Goal: Complete application form

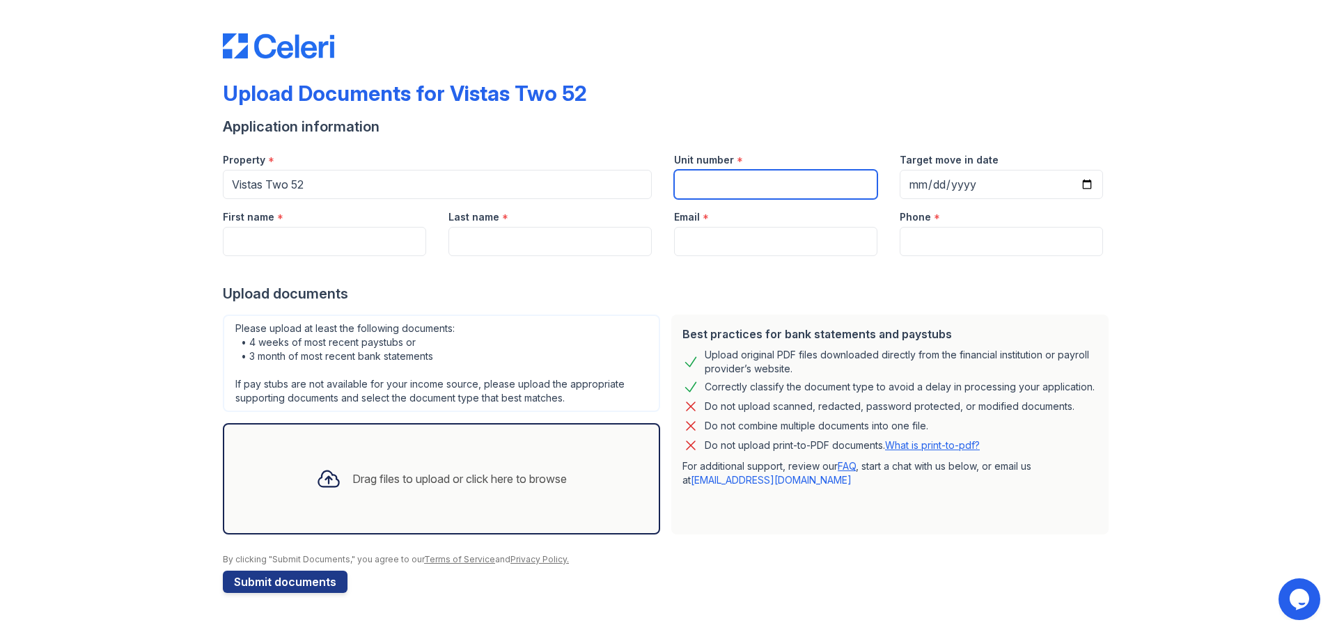
click at [737, 178] on input "Unit number" at bounding box center [775, 184] width 203 height 29
type input "812"
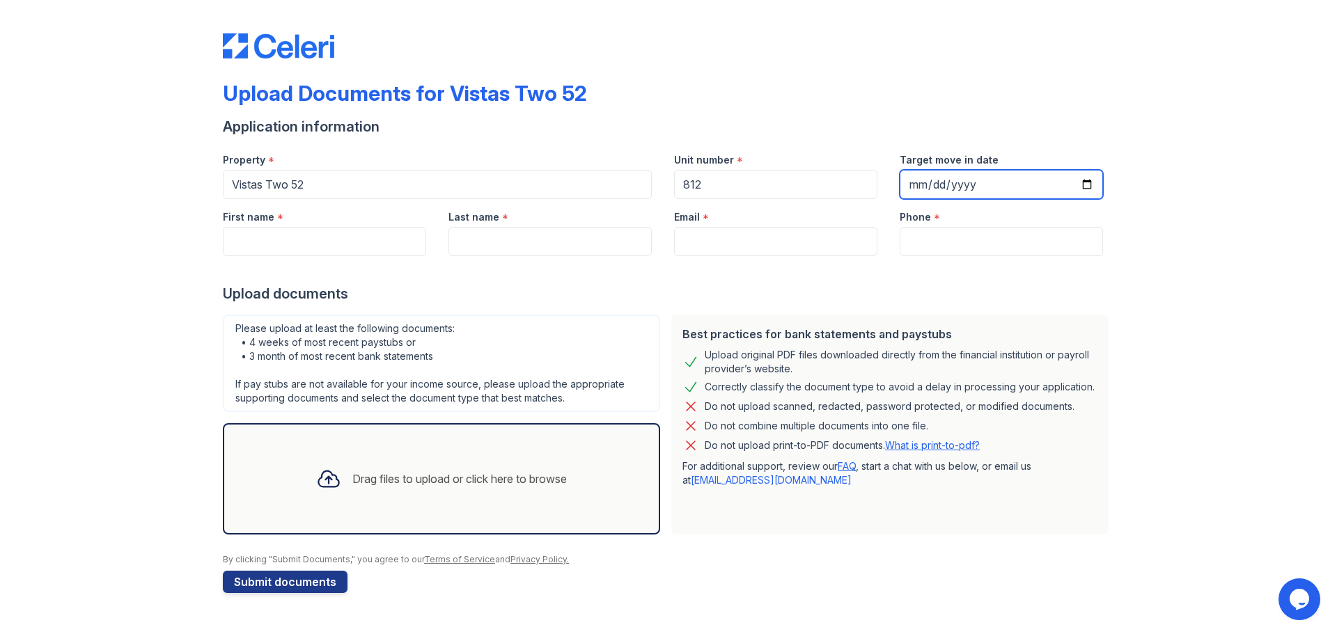
click at [987, 170] on input "Target move in date" at bounding box center [1001, 184] width 203 height 29
click at [1091, 173] on input "Target move in date" at bounding box center [1001, 184] width 203 height 29
click at [1090, 173] on input "2025-10-10" at bounding box center [1001, 184] width 203 height 29
type input "[DATE]"
click at [957, 171] on input "[DATE]" at bounding box center [1001, 184] width 203 height 29
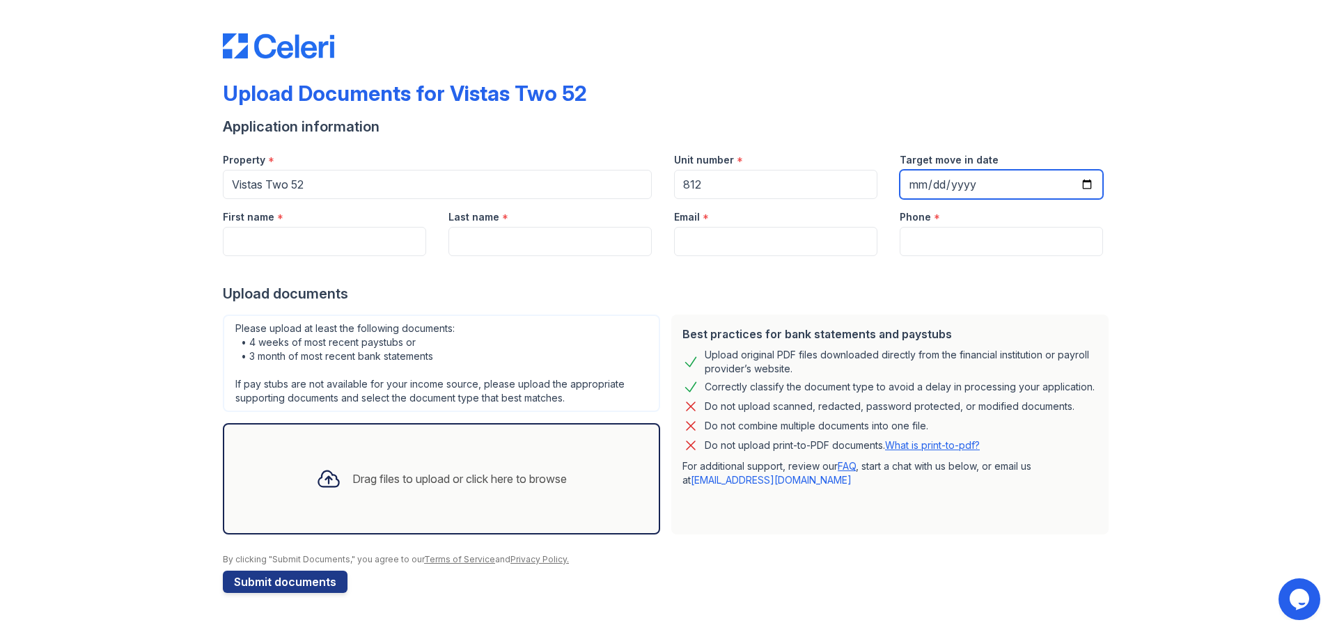
click at [1088, 174] on input "[DATE]" at bounding box center [1001, 184] width 203 height 29
click at [1085, 178] on input "[DATE]" at bounding box center [1001, 184] width 203 height 29
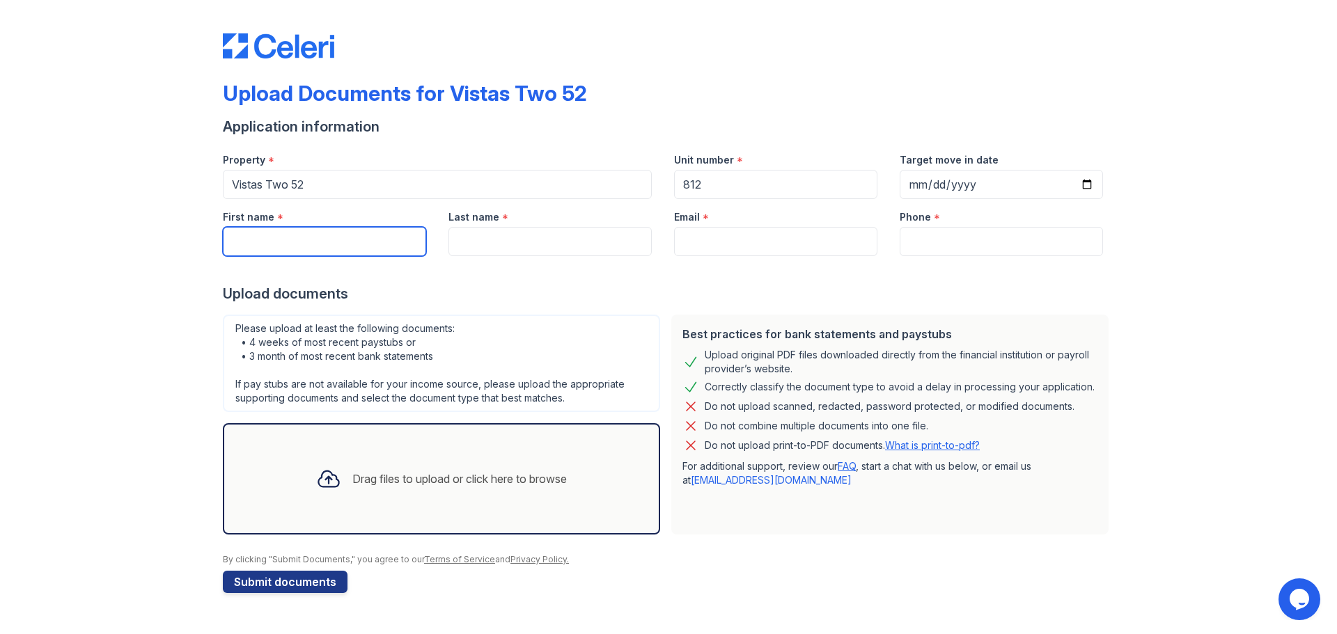
click at [291, 236] on input "First name" at bounding box center [324, 241] width 203 height 29
type input "[PERSON_NAME]"
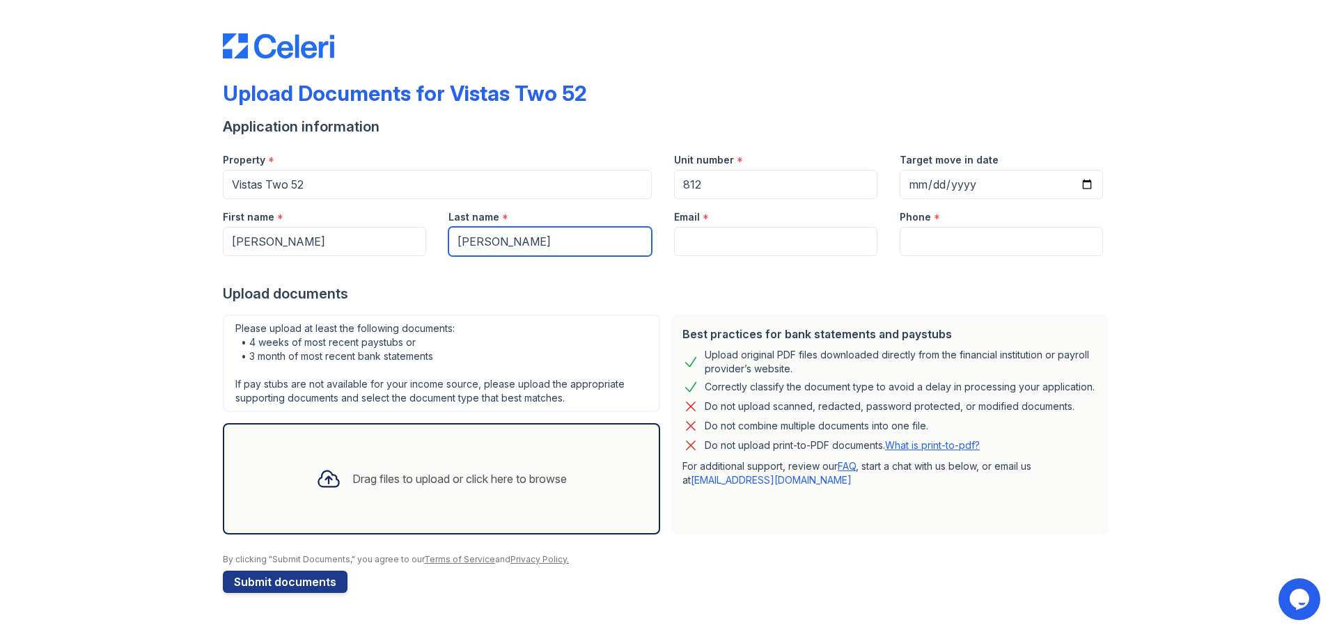
type input "[PERSON_NAME]"
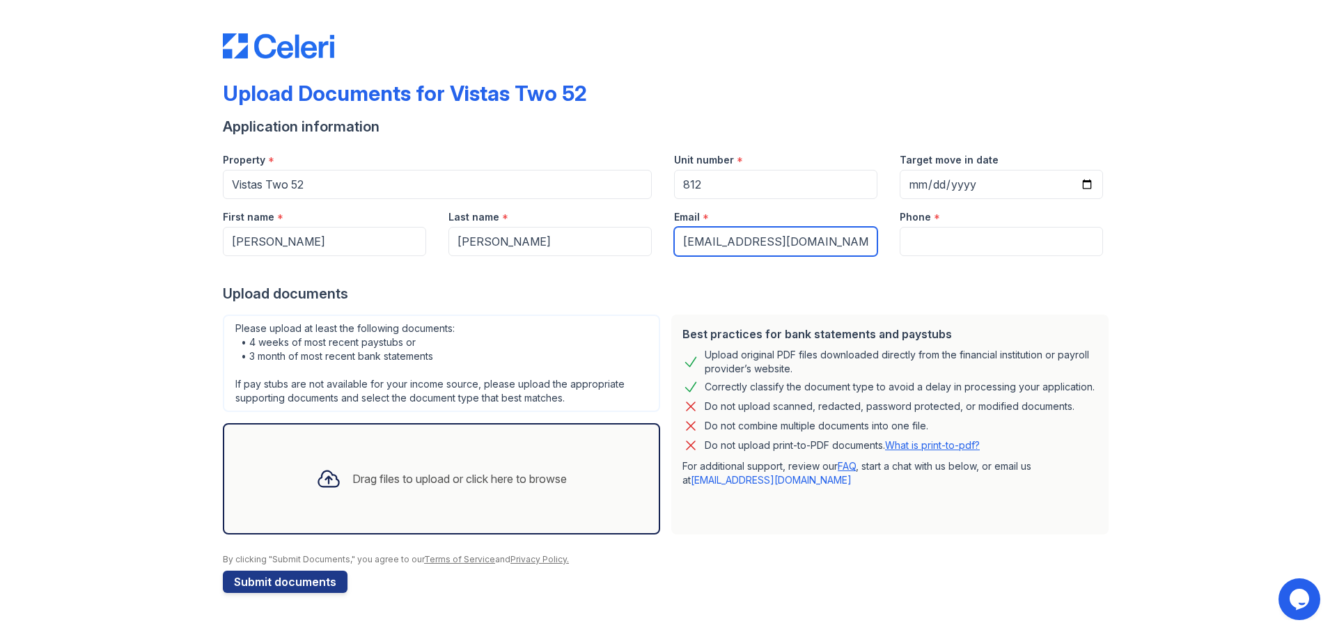
type input "[EMAIL_ADDRESS][DOMAIN_NAME]"
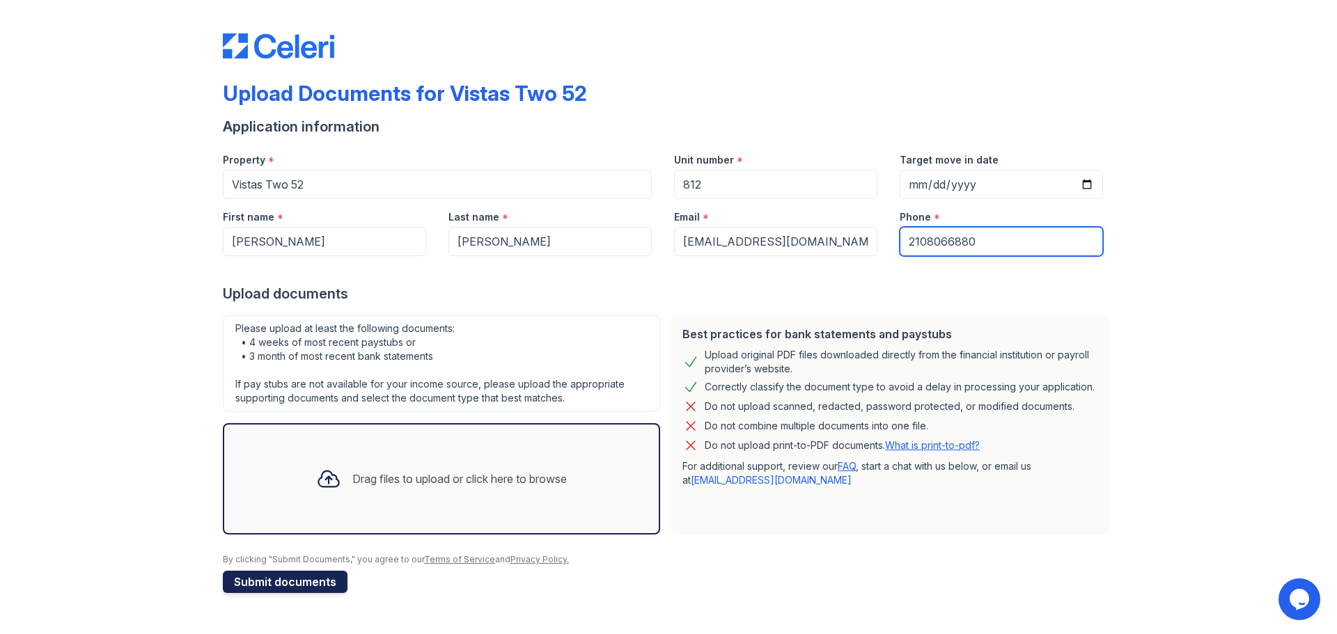
type input "2108066880"
click at [261, 571] on button "Submit documents" at bounding box center [285, 582] width 125 height 22
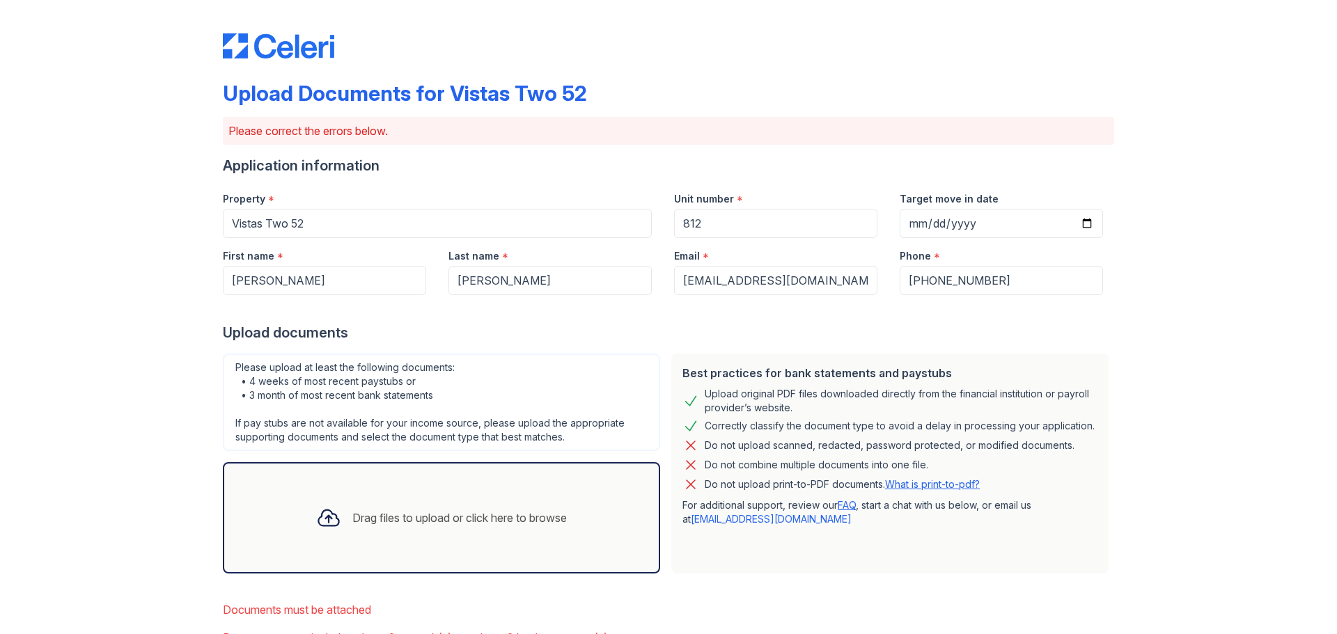
scroll to position [53, 0]
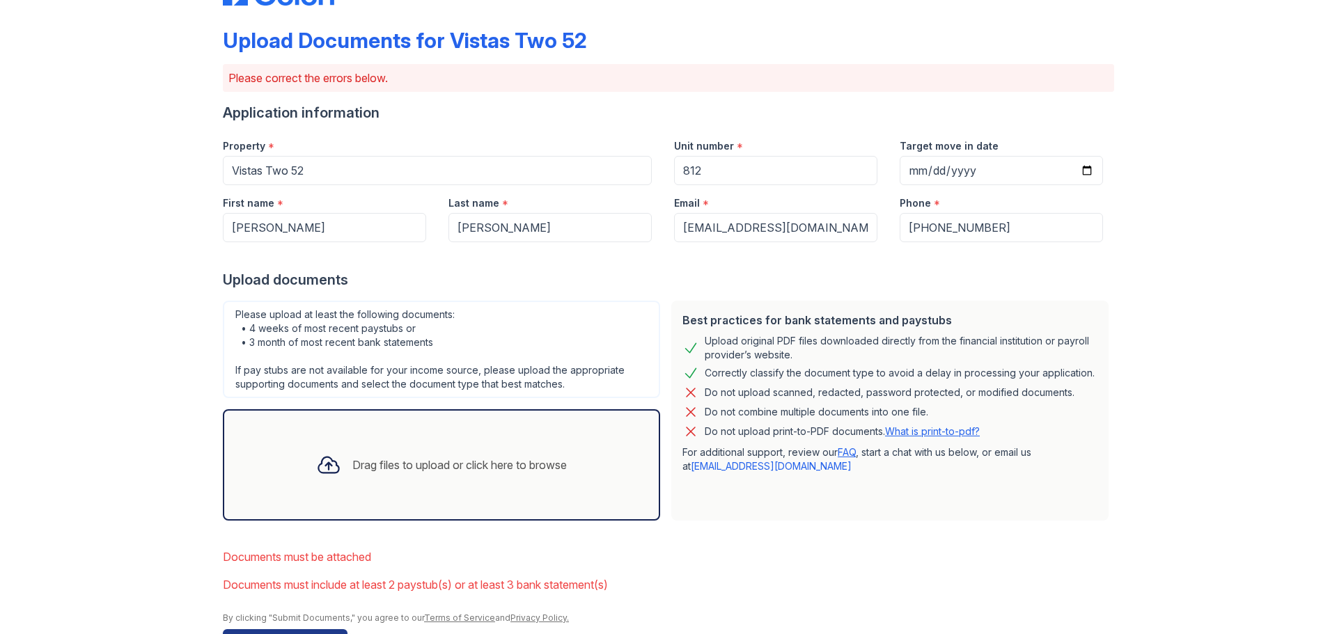
click at [418, 457] on div "Drag files to upload or click here to browse" at bounding box center [459, 465] width 214 height 17
click at [391, 457] on div "Drag files to upload or click here to browse" at bounding box center [459, 465] width 214 height 17
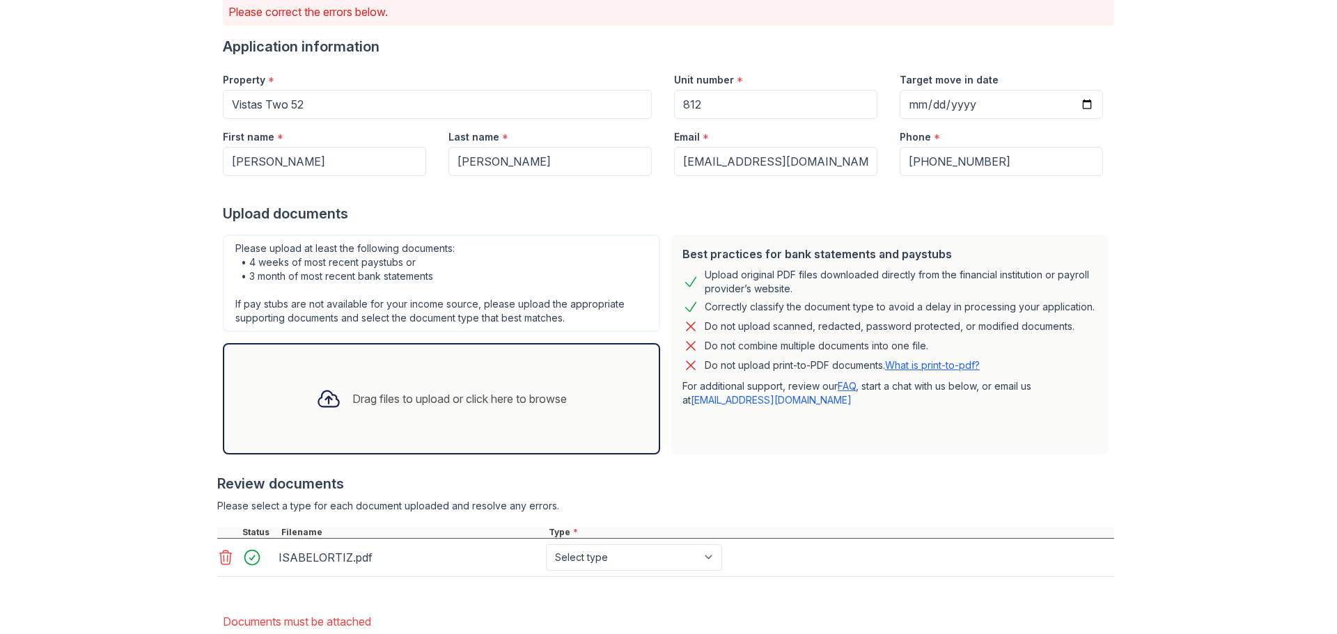
scroll to position [175, 0]
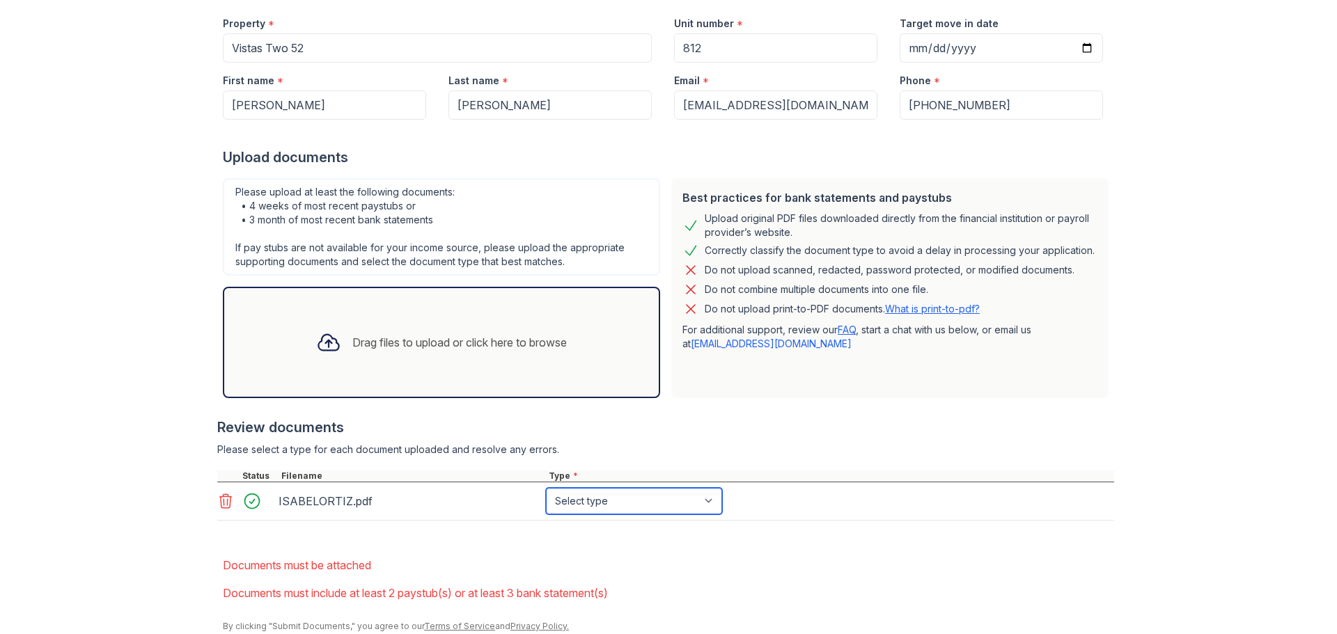
click at [574, 488] on select "Select type Paystub Bank Statement Offer Letter Tax Documents Benefit Award Let…" at bounding box center [634, 501] width 176 height 26
select select "paystub"
click at [546, 488] on select "Select type Paystub Bank Statement Offer Letter Tax Documents Benefit Award Let…" at bounding box center [634, 501] width 176 height 26
click at [371, 325] on div "Drag files to upload or click here to browse" at bounding box center [441, 342] width 273 height 47
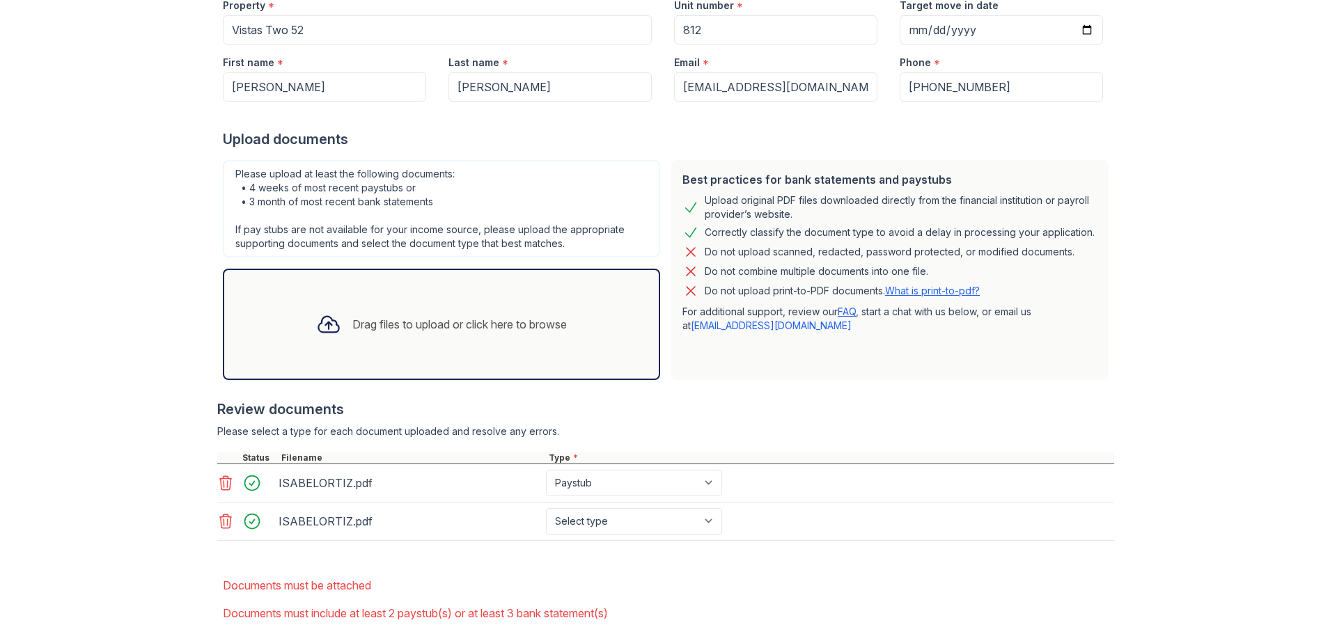
scroll to position [212, 0]
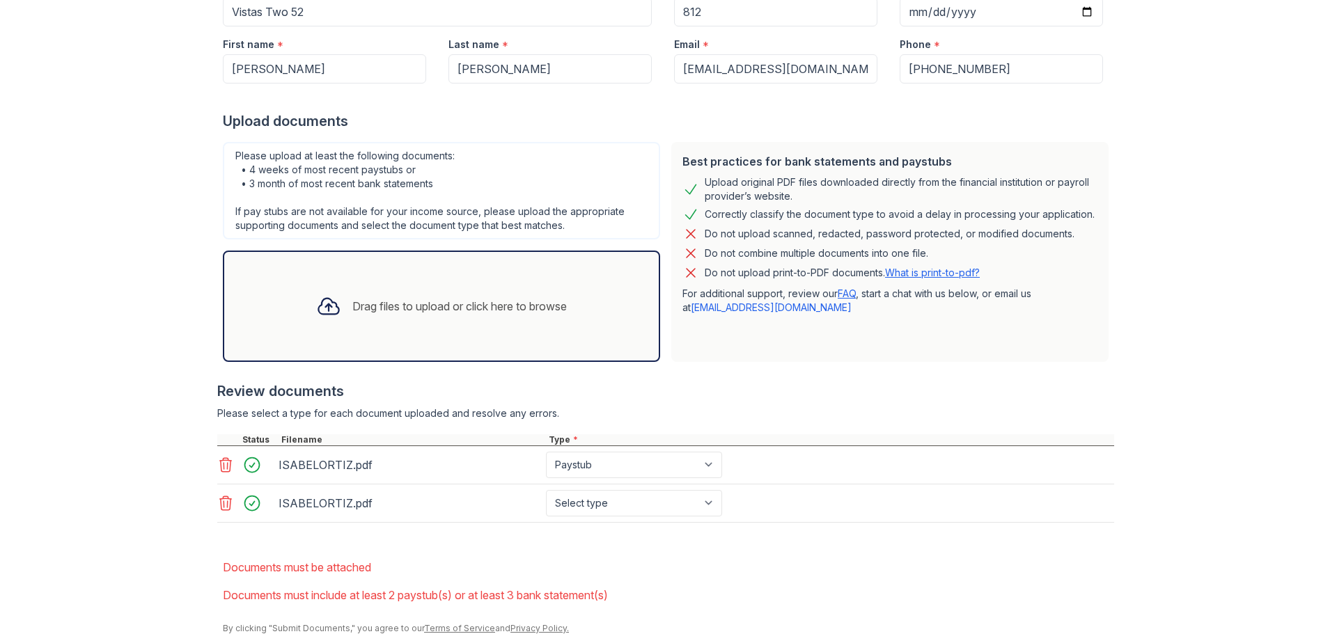
click at [448, 289] on div "Drag files to upload or click here to browse" at bounding box center [441, 306] width 273 height 47
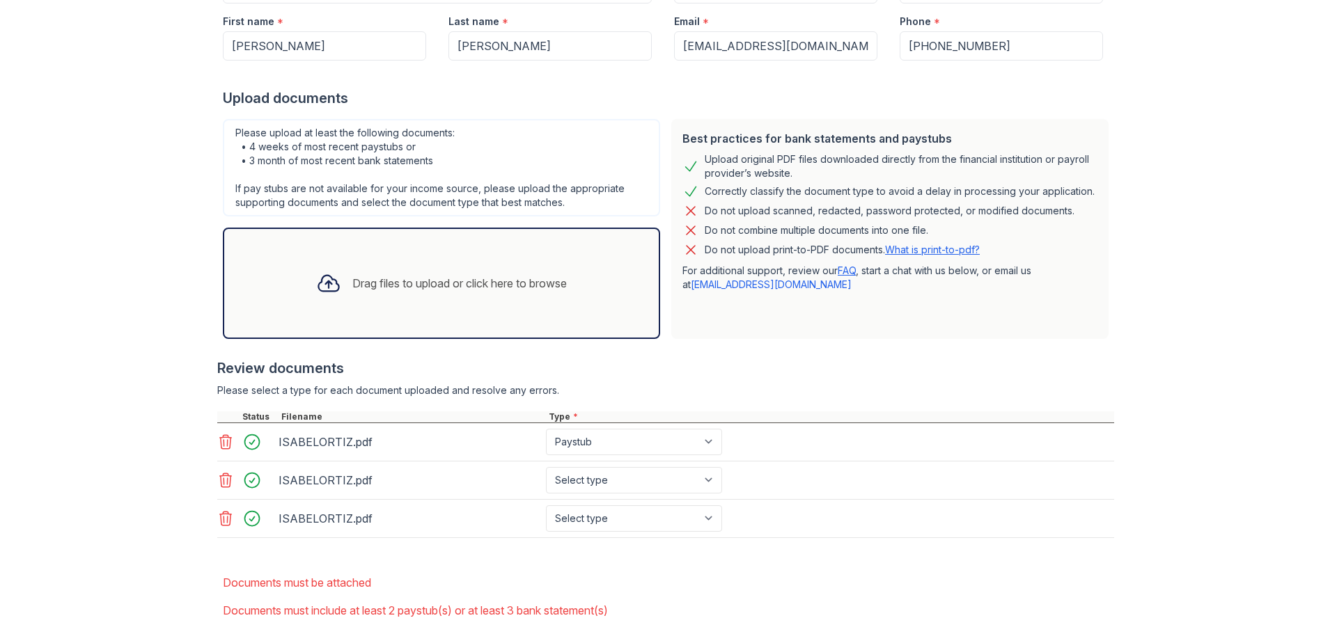
scroll to position [248, 0]
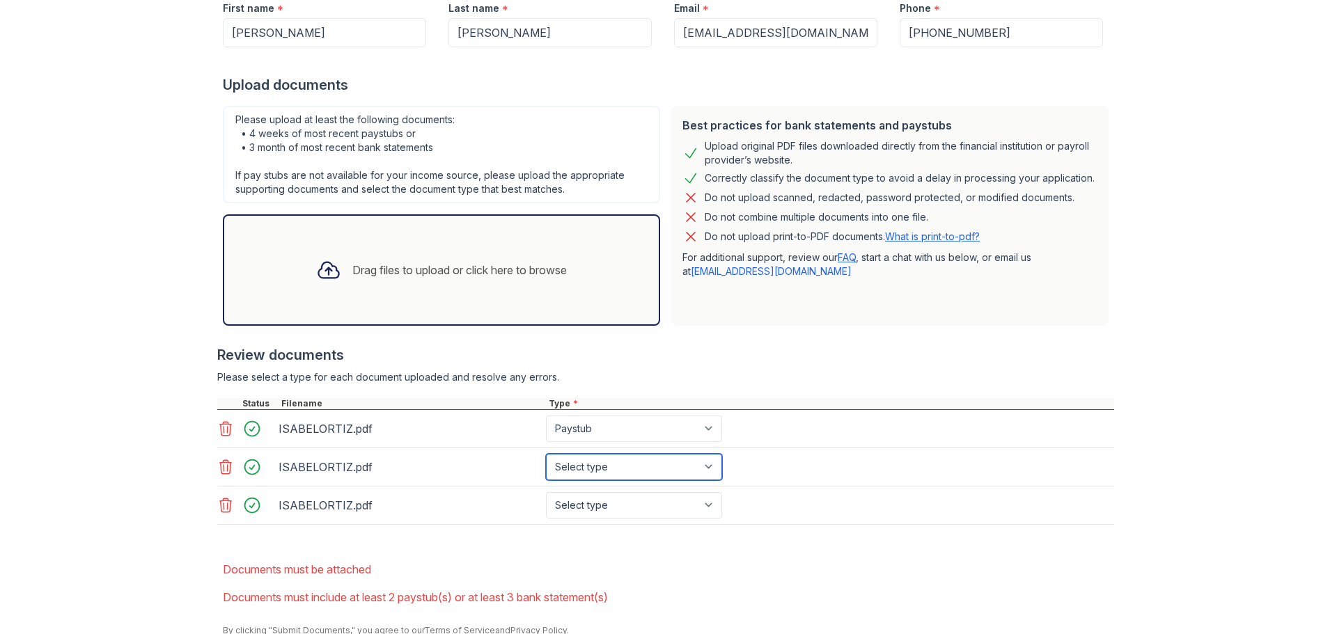
click at [584, 454] on select "Select type Paystub Bank Statement Offer Letter Tax Documents Benefit Award Let…" at bounding box center [634, 467] width 176 height 26
select select "paystub"
click at [546, 454] on select "Select type Paystub Bank Statement Offer Letter Tax Documents Benefit Award Let…" at bounding box center [634, 467] width 176 height 26
click at [579, 492] on select "Select type Paystub Bank Statement Offer Letter Tax Documents Benefit Award Let…" at bounding box center [634, 505] width 176 height 26
select select "paystub"
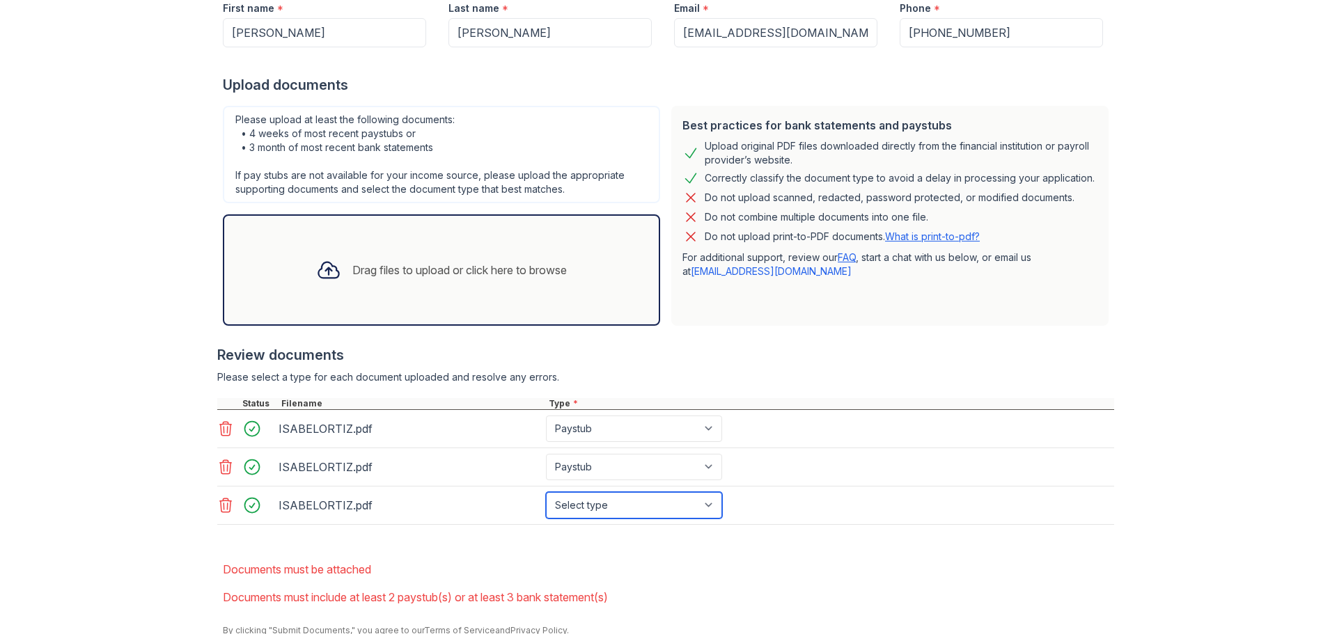
click at [546, 492] on select "Select type Paystub Bank Statement Offer Letter Tax Documents Benefit Award Let…" at bounding box center [634, 505] width 176 height 26
click at [329, 456] on div "ISABELORTIZ.pdf" at bounding box center [409, 467] width 262 height 22
click at [368, 262] on div "Drag files to upload or click here to browse" at bounding box center [459, 270] width 214 height 17
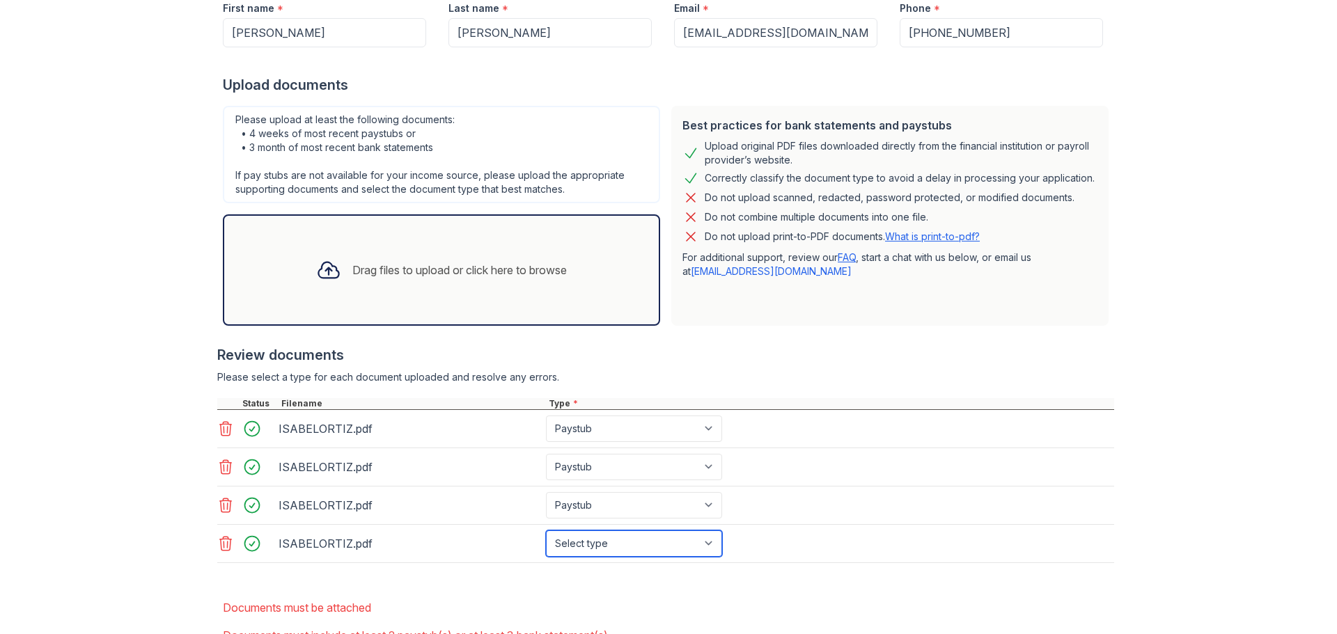
click at [606, 531] on select "Select type Paystub Bank Statement Offer Letter Tax Documents Benefit Award Let…" at bounding box center [634, 544] width 176 height 26
select select "paystub"
click at [546, 531] on select "Select type Paystub Bank Statement Offer Letter Tax Documents Benefit Award Let…" at bounding box center [634, 544] width 176 height 26
click at [220, 537] on icon at bounding box center [226, 544] width 12 height 14
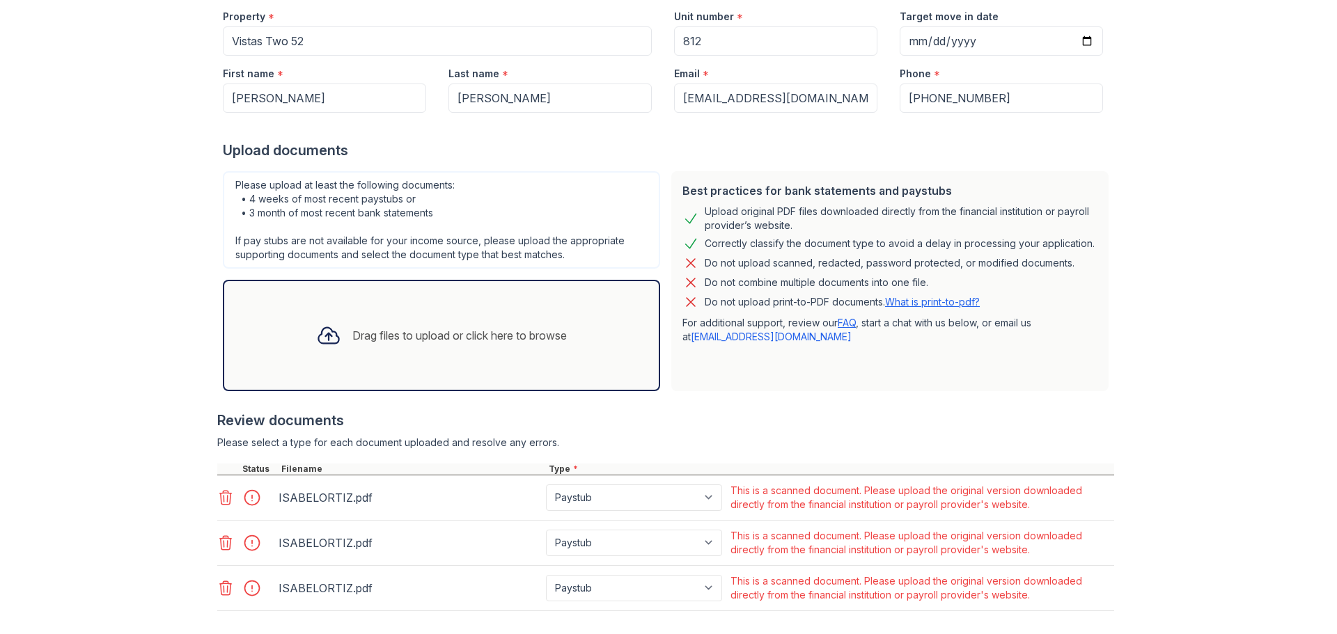
scroll to position [199, 0]
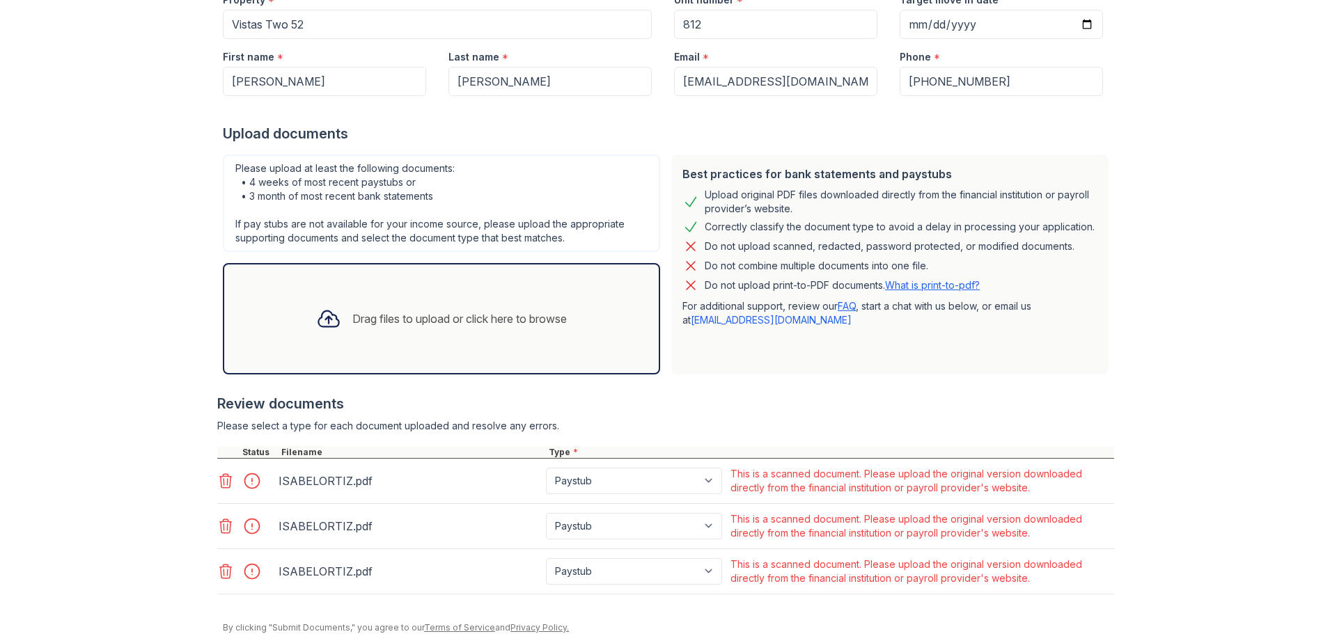
click at [220, 474] on icon at bounding box center [226, 481] width 12 height 14
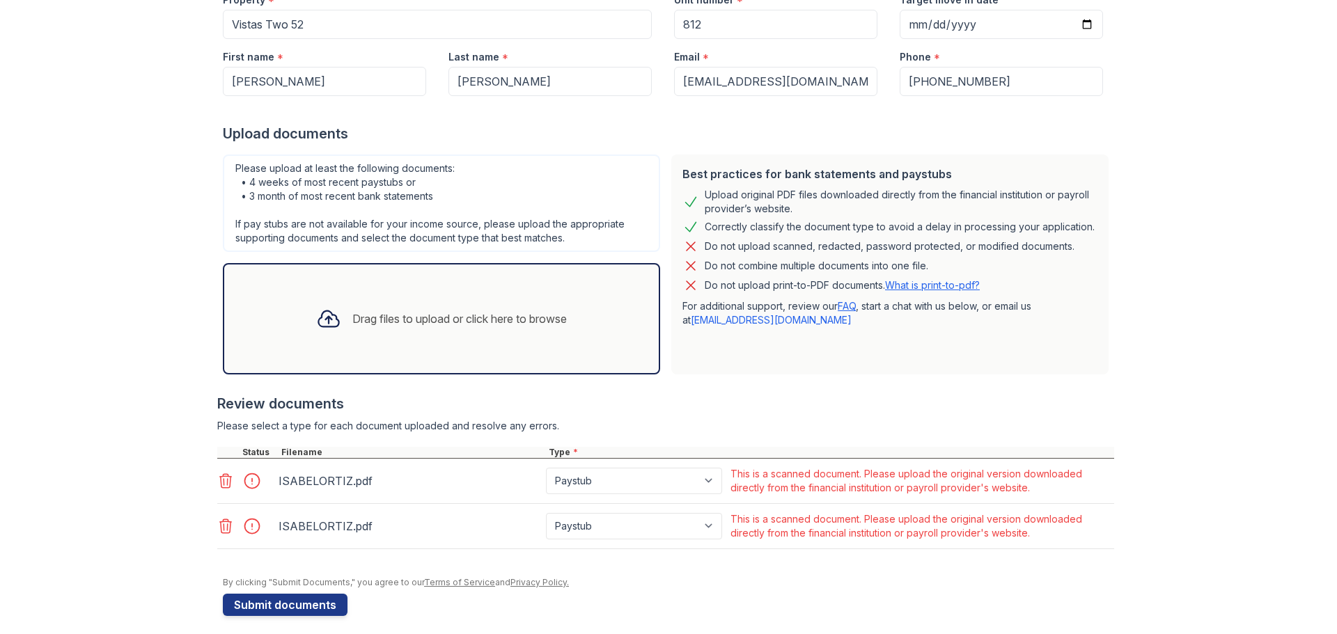
scroll to position [157, 0]
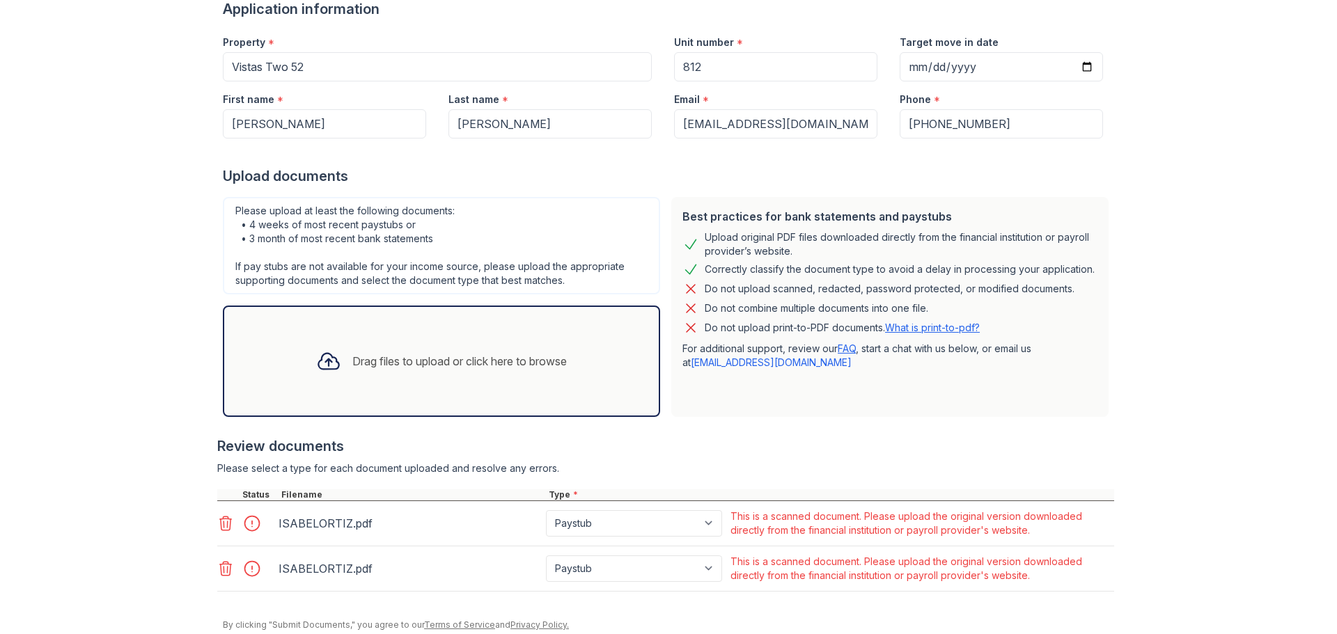
click at [217, 476] on div at bounding box center [665, 483] width 897 height 14
click at [219, 515] on icon at bounding box center [225, 523] width 17 height 17
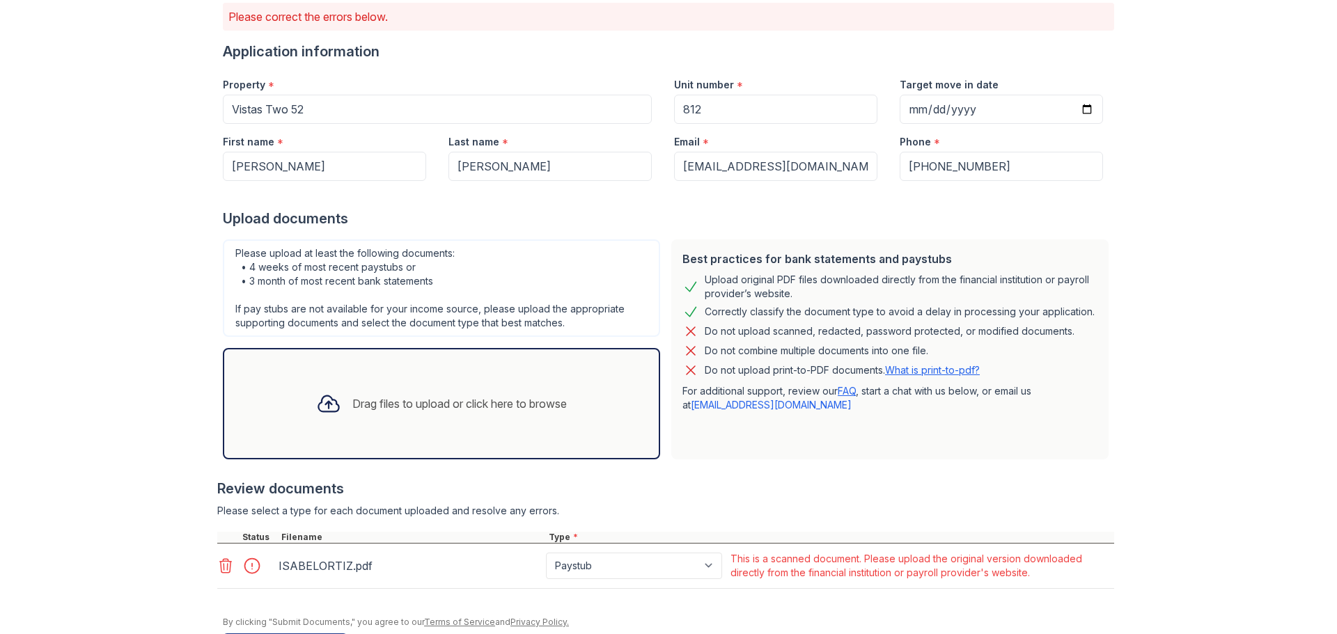
click at [220, 558] on icon at bounding box center [225, 566] width 17 height 17
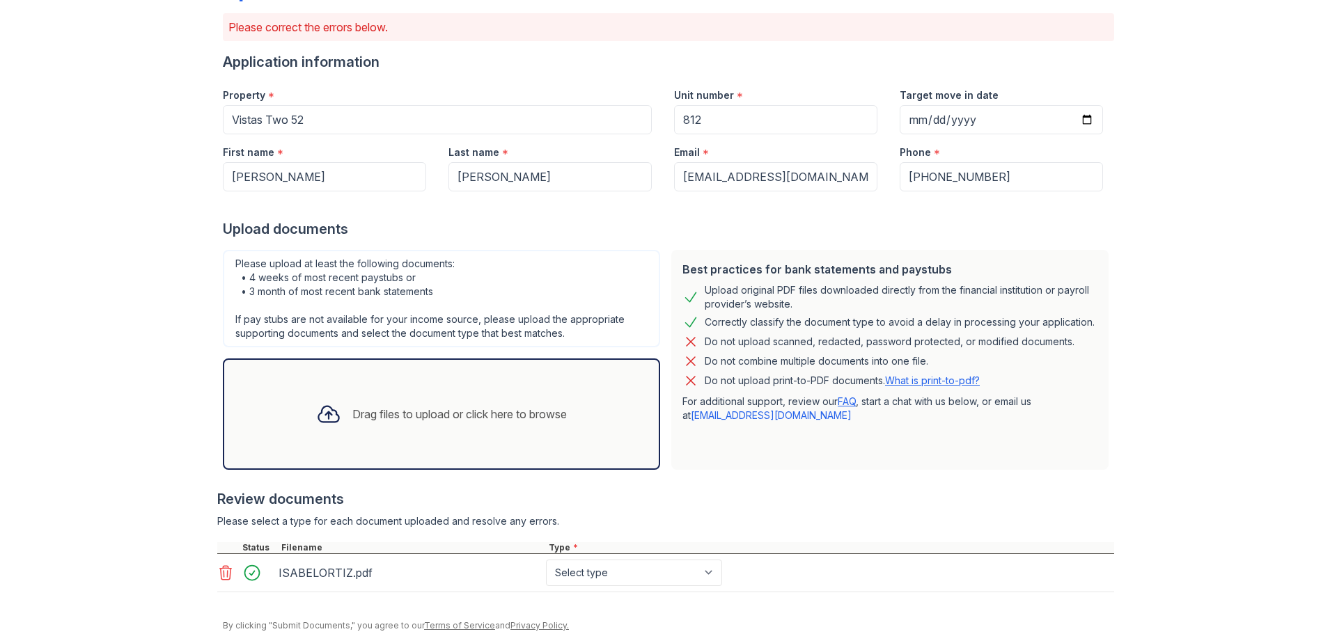
scroll to position [108, 0]
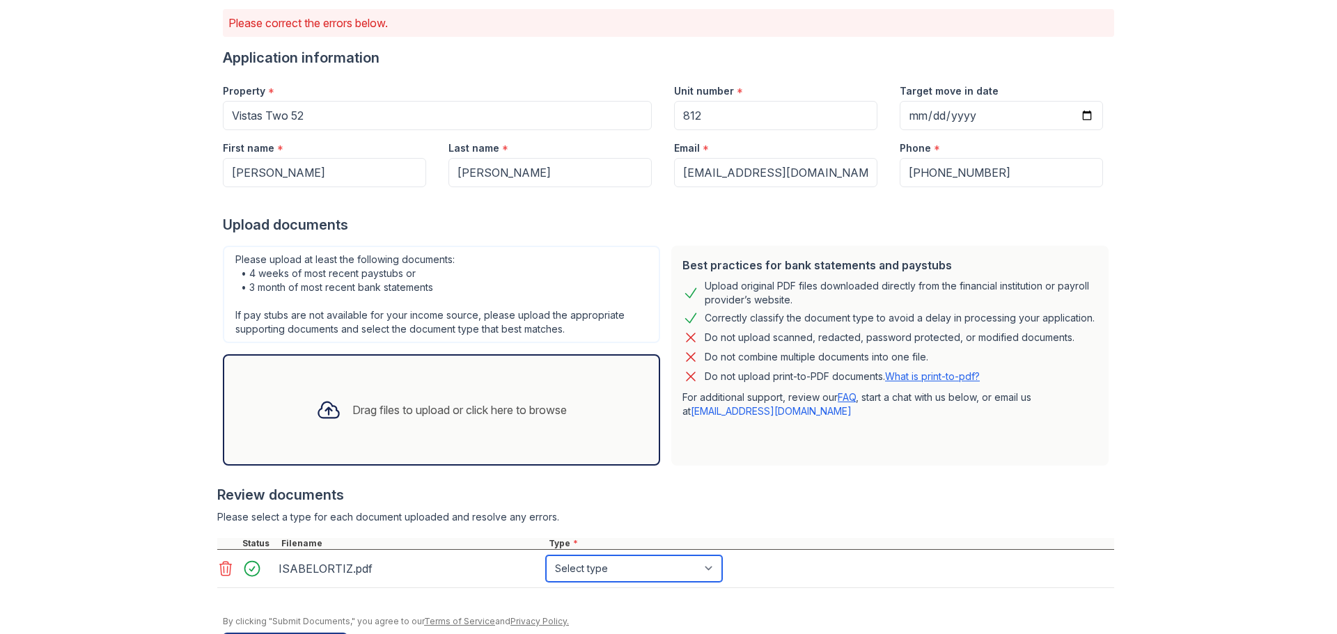
click at [595, 556] on select "Select type Paystub Bank Statement Offer Letter Tax Documents Benefit Award Let…" at bounding box center [634, 569] width 176 height 26
select select "paystub"
click at [546, 556] on select "Select type Paystub Bank Statement Offer Letter Tax Documents Benefit Award Let…" at bounding box center [634, 569] width 176 height 26
click at [308, 633] on button "Submit documents" at bounding box center [285, 644] width 125 height 22
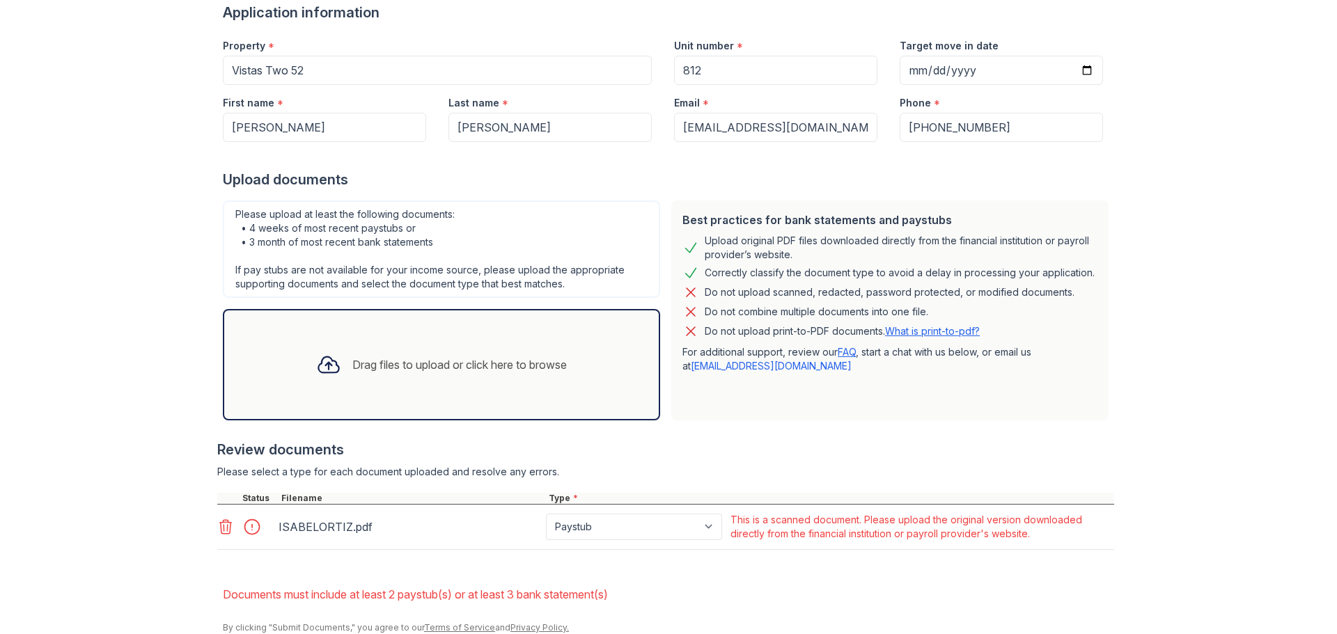
scroll to position [156, 0]
click at [227, 516] on icon at bounding box center [225, 524] width 17 height 17
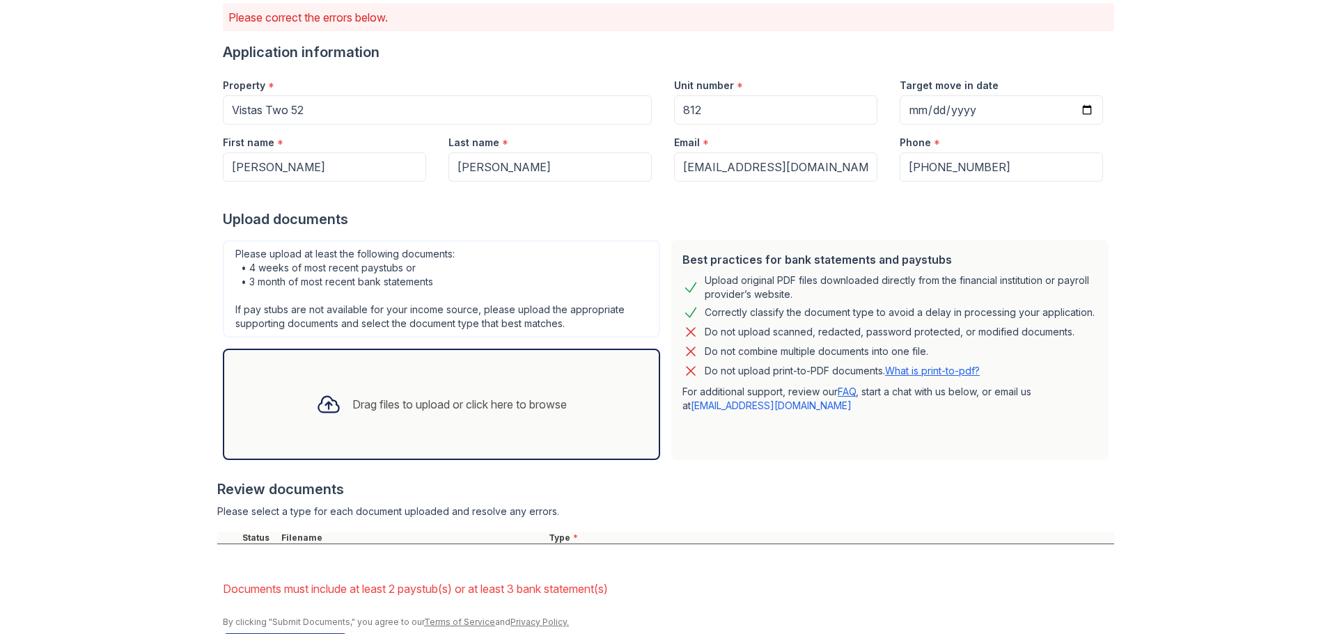
click at [529, 210] on div "Upload documents" at bounding box center [668, 219] width 891 height 19
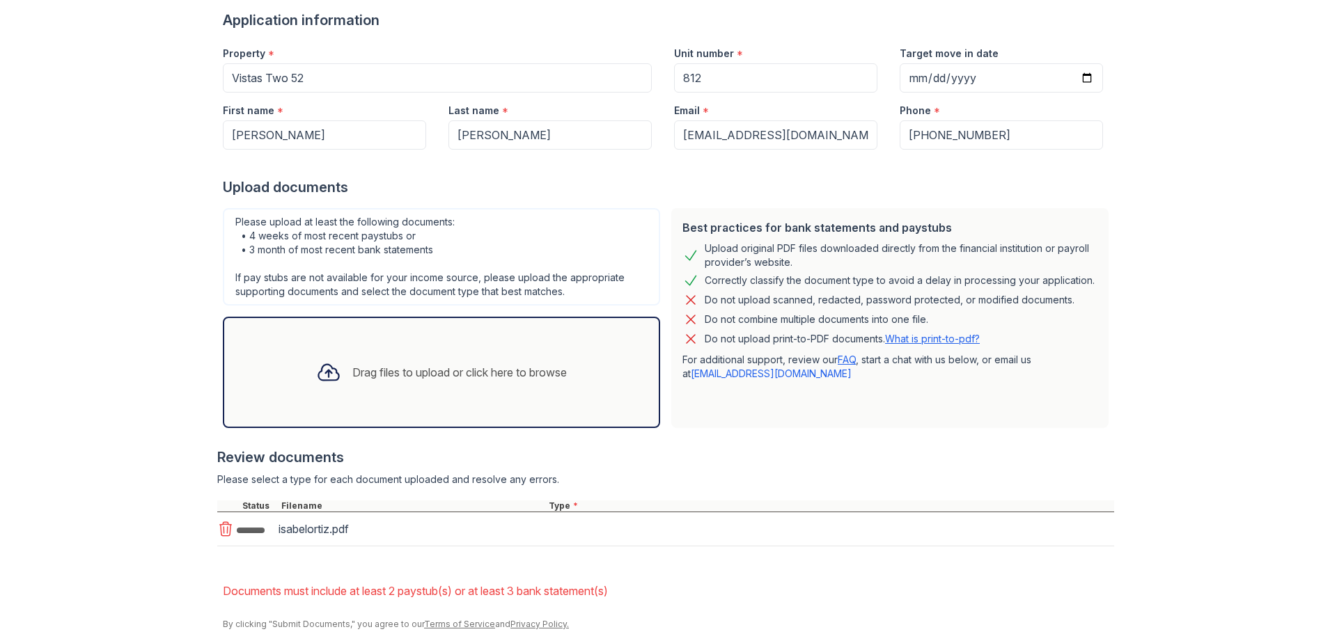
scroll to position [150, 0]
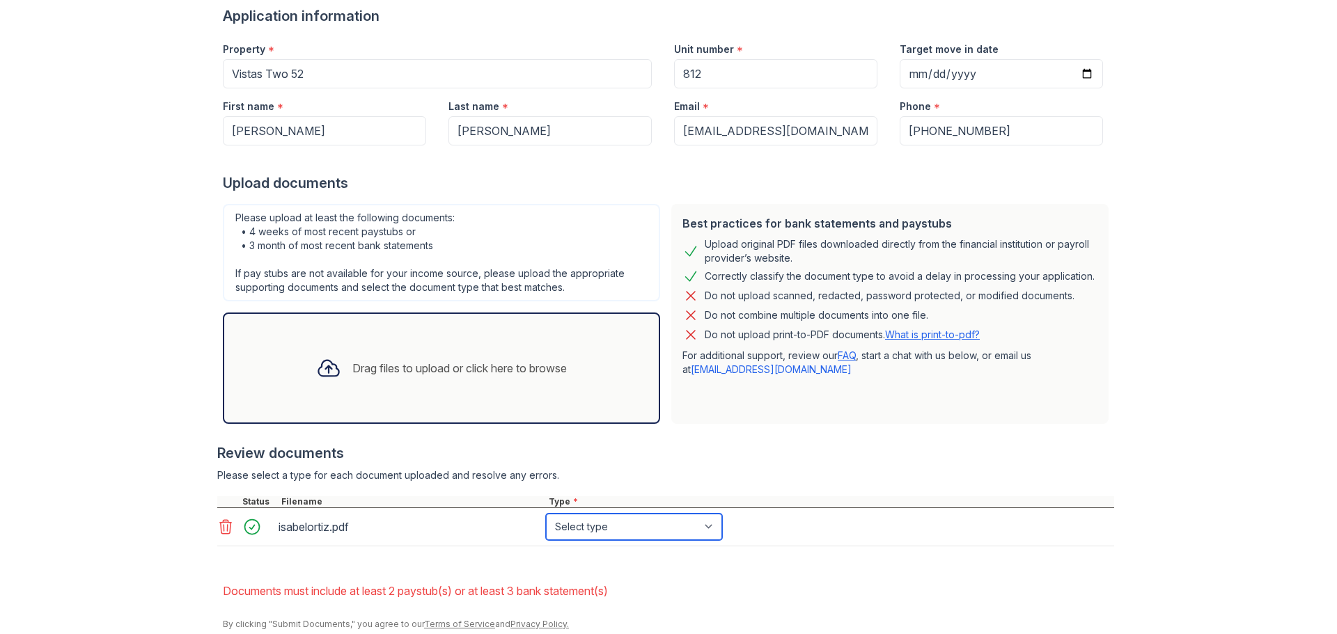
click at [560, 514] on select "Select type Paystub Bank Statement Offer Letter Tax Documents Benefit Award Let…" at bounding box center [634, 527] width 176 height 26
select select "paystub"
click at [546, 514] on select "Select type Paystub Bank Statement Offer Letter Tax Documents Benefit Award Let…" at bounding box center [634, 527] width 176 height 26
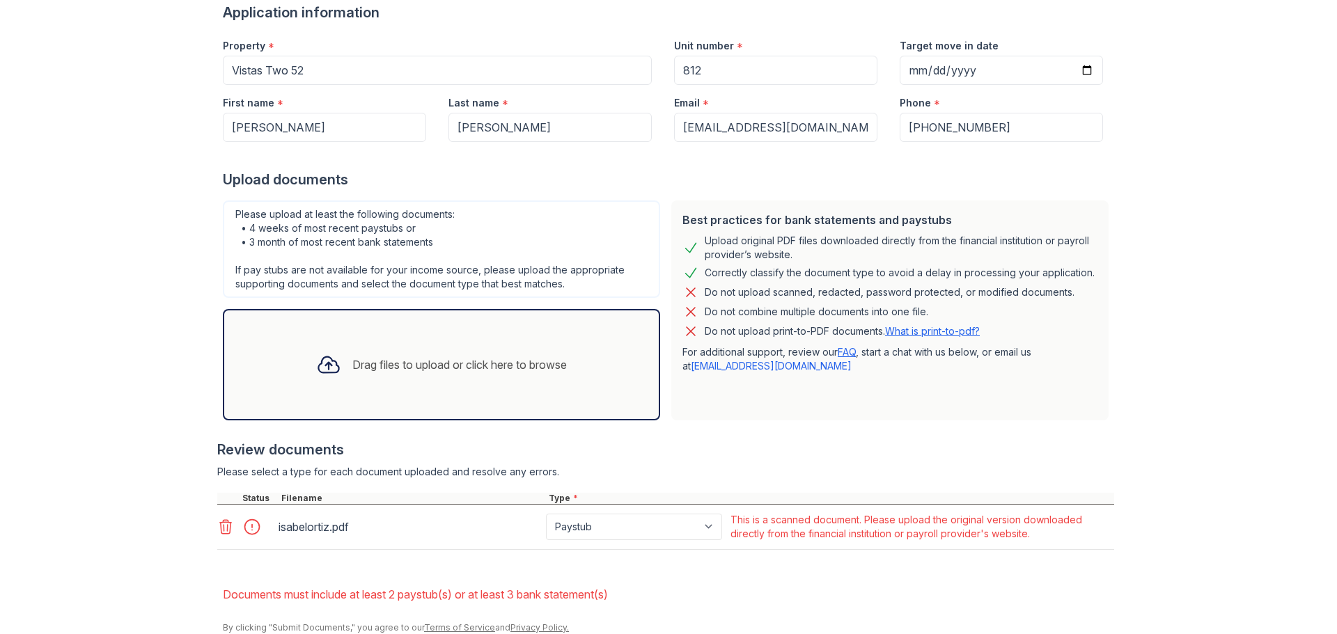
scroll to position [156, 0]
click at [224, 516] on icon at bounding box center [225, 524] width 17 height 17
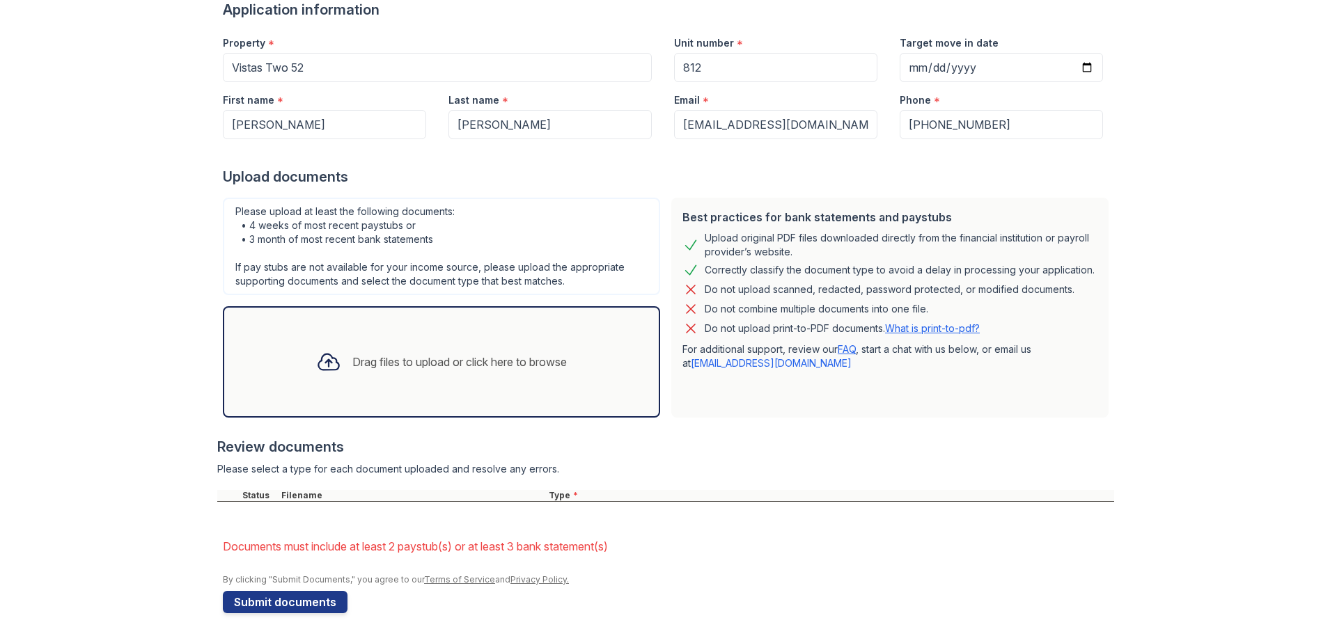
scroll to position [113, 0]
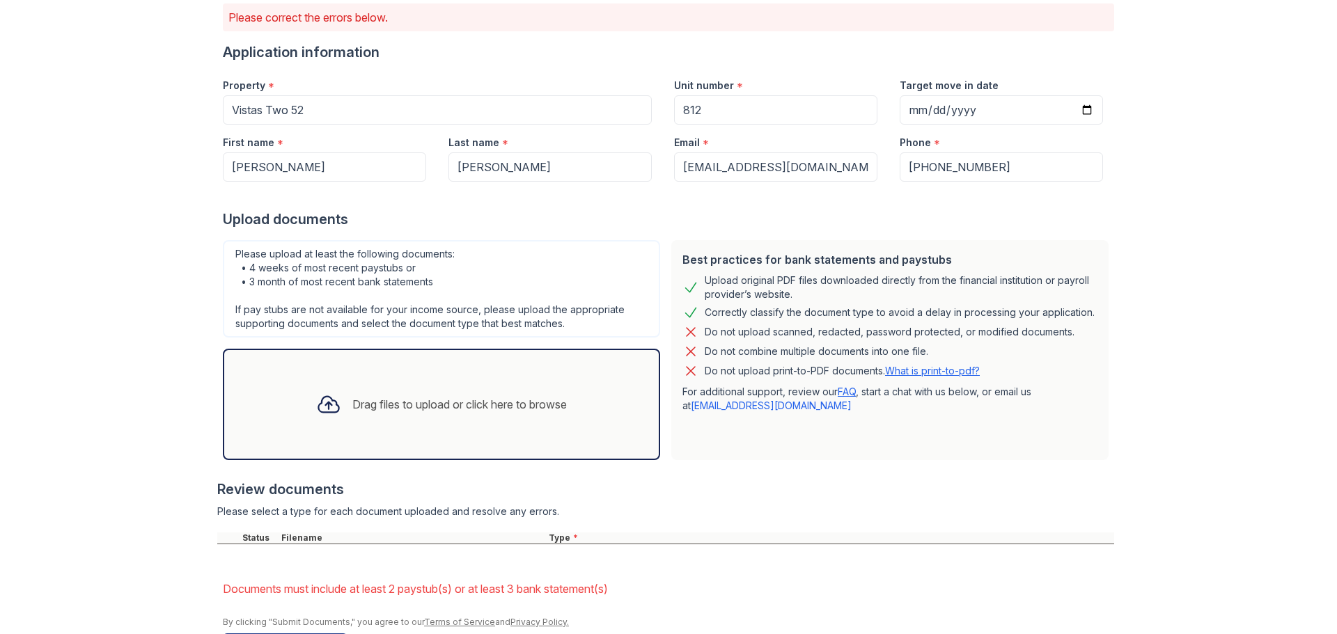
click at [460, 385] on div "Drag files to upload or click here to browse" at bounding box center [441, 404] width 273 height 47
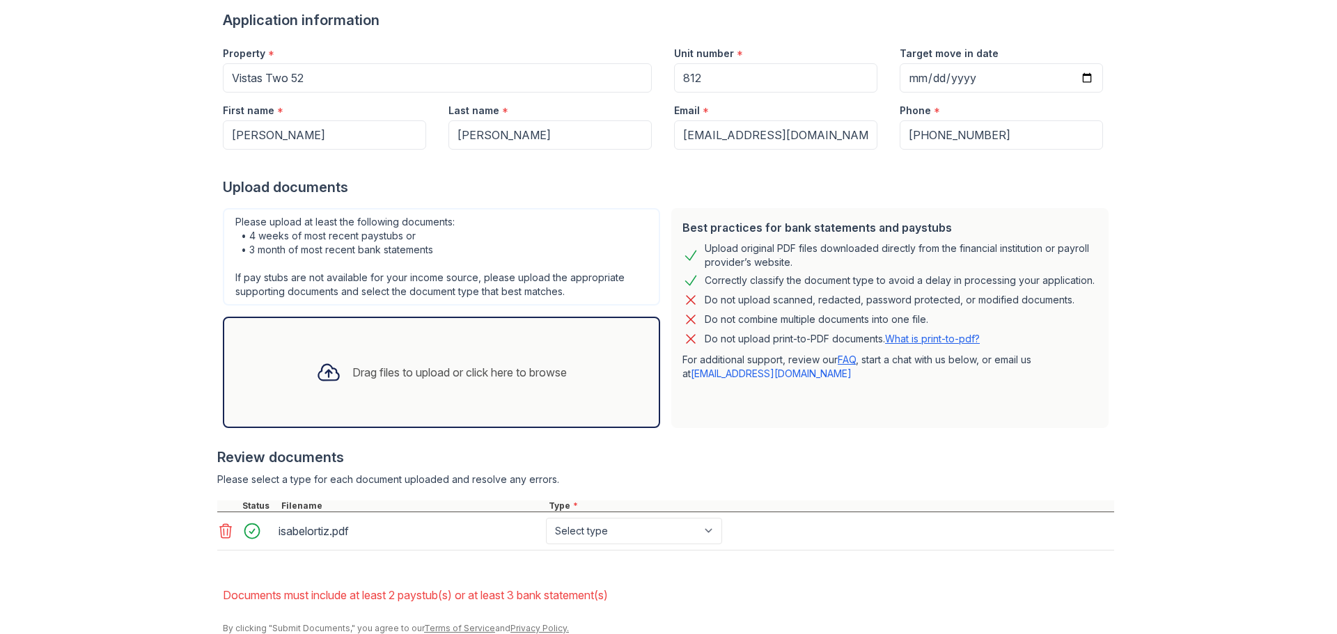
scroll to position [150, 0]
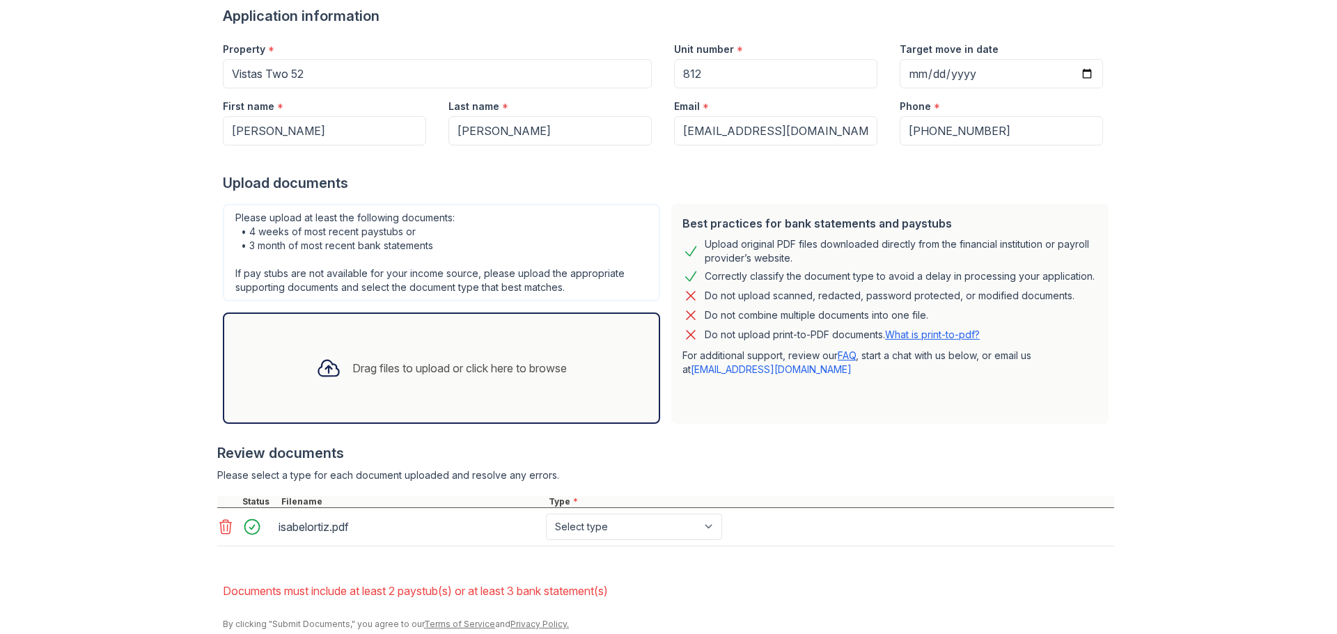
click at [586, 508] on div "isabelortiz.pdf Select type Paystub Bank Statement Offer Letter Tax Documents B…" at bounding box center [665, 527] width 897 height 38
click at [587, 514] on select "Select type Paystub Bank Statement Offer Letter Tax Documents Benefit Award Let…" at bounding box center [634, 527] width 176 height 26
select select "paystub"
click at [546, 514] on select "Select type Paystub Bank Statement Offer Letter Tax Documents Benefit Award Let…" at bounding box center [634, 527] width 176 height 26
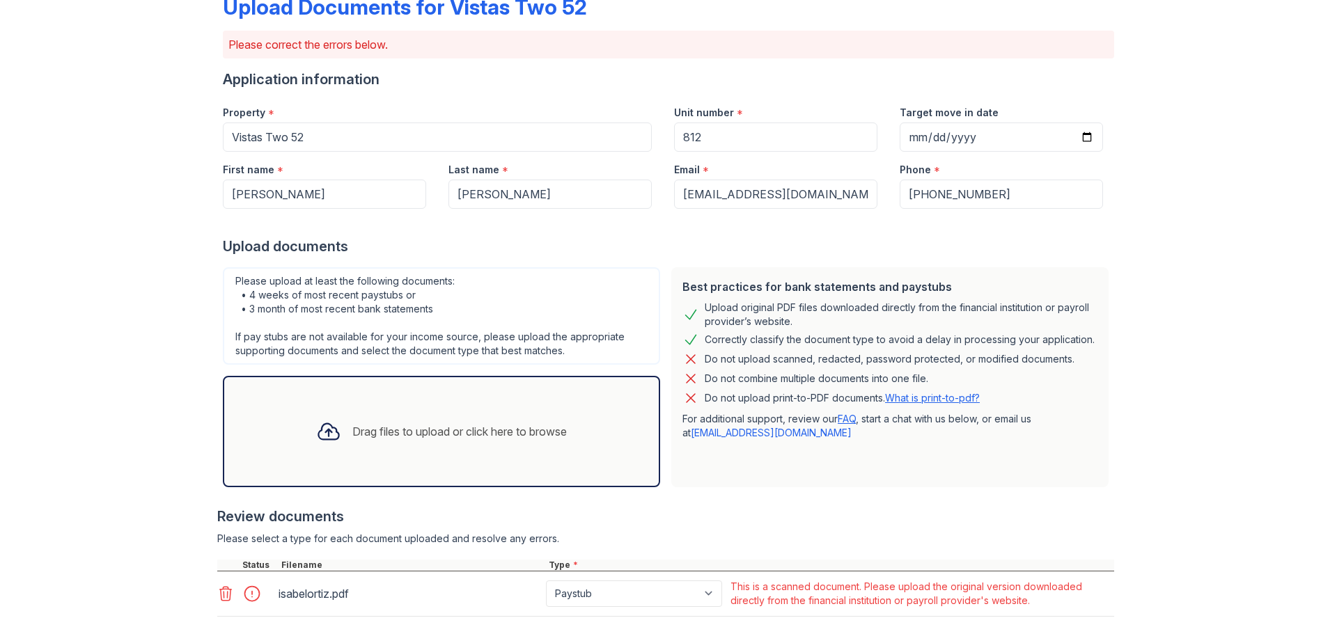
scroll to position [0, 0]
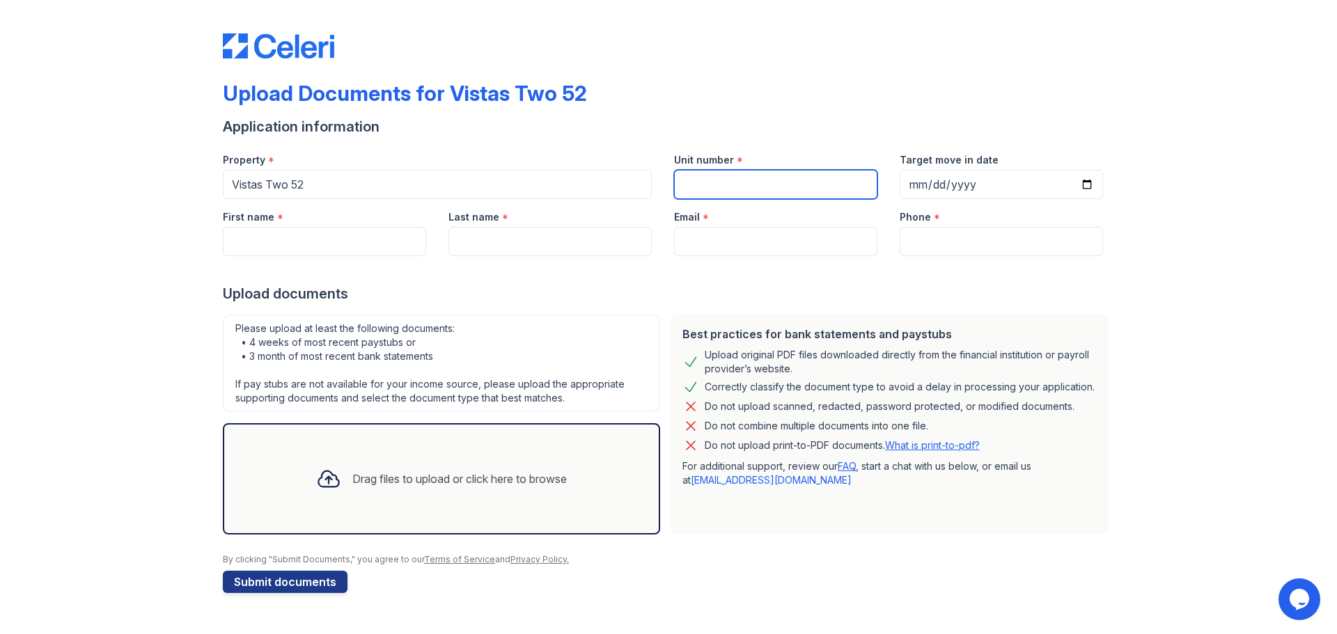
click at [739, 175] on input "Unit number" at bounding box center [775, 184] width 203 height 29
type input "826"
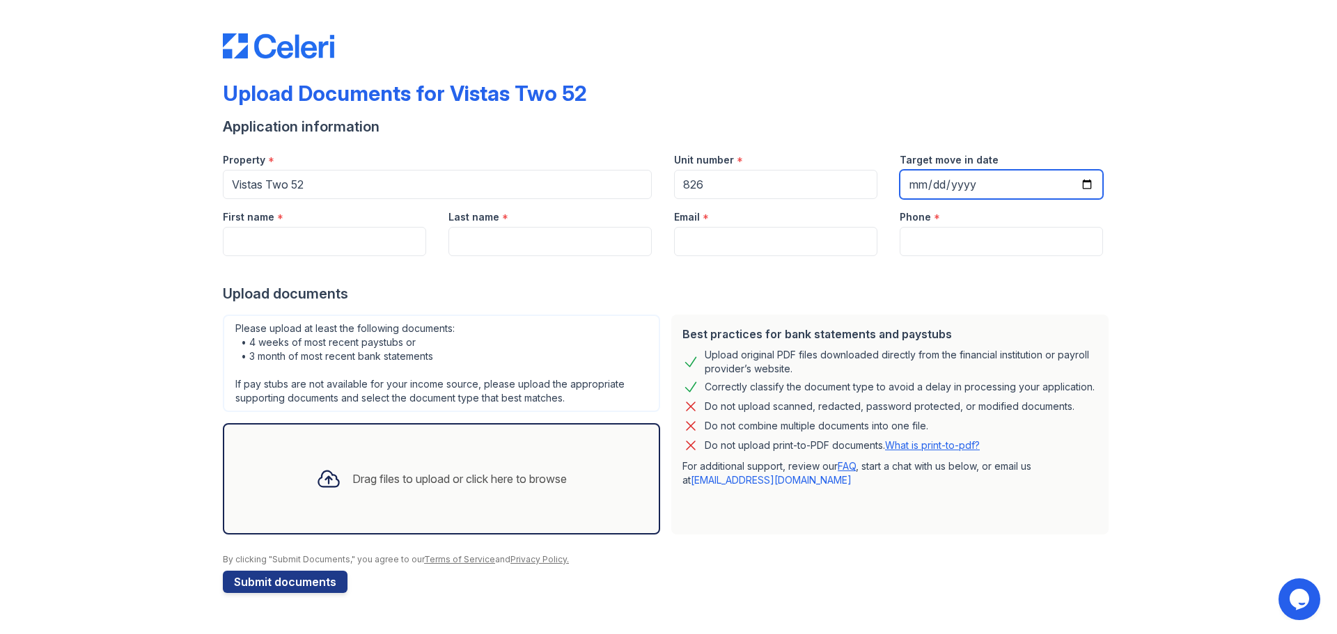
click at [1007, 170] on input "Target move in date" at bounding box center [1001, 184] width 203 height 29
click at [1092, 174] on input "Target move in date" at bounding box center [1001, 184] width 203 height 29
type input "[DATE]"
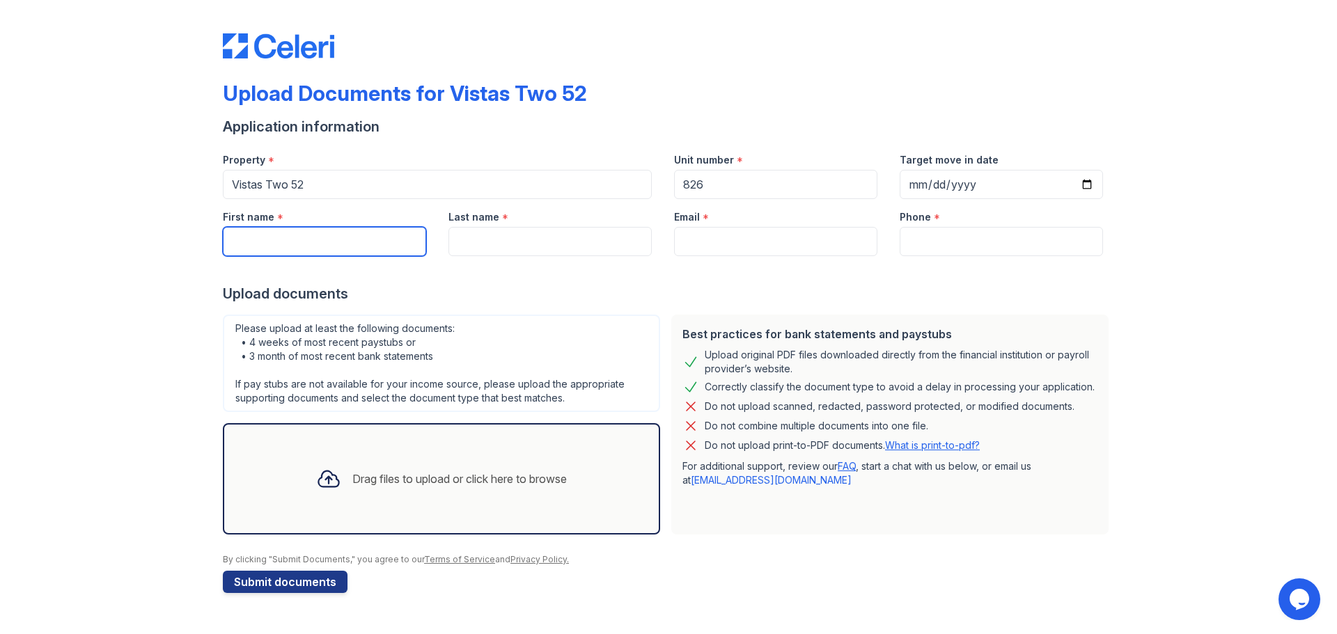
click at [264, 227] on input "First name" at bounding box center [324, 241] width 203 height 29
type input "[PERSON_NAME]"
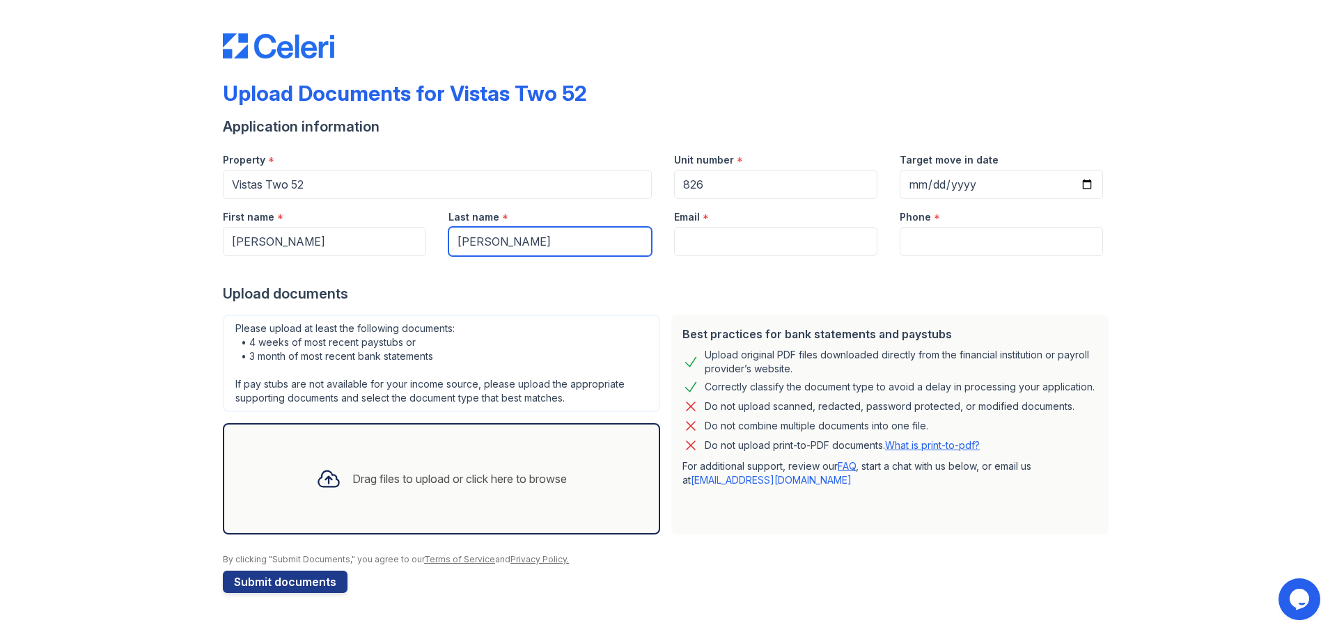
type input "[PERSON_NAME]"
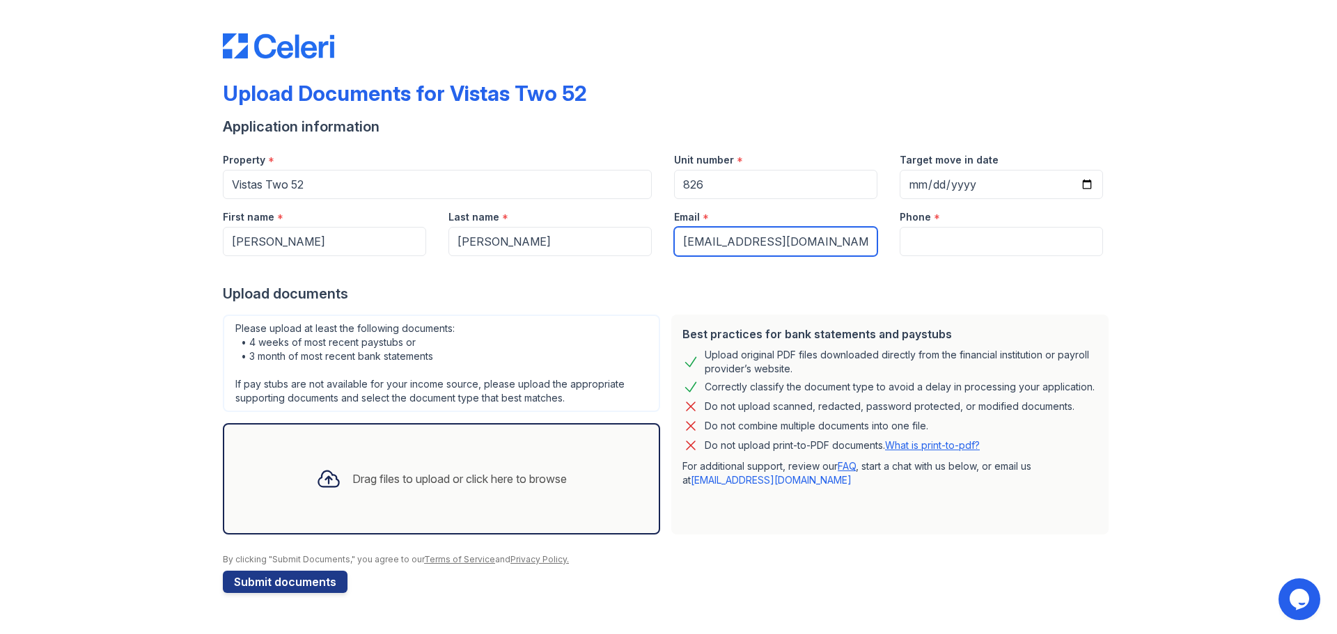
type input "[EMAIL_ADDRESS][DOMAIN_NAME]"
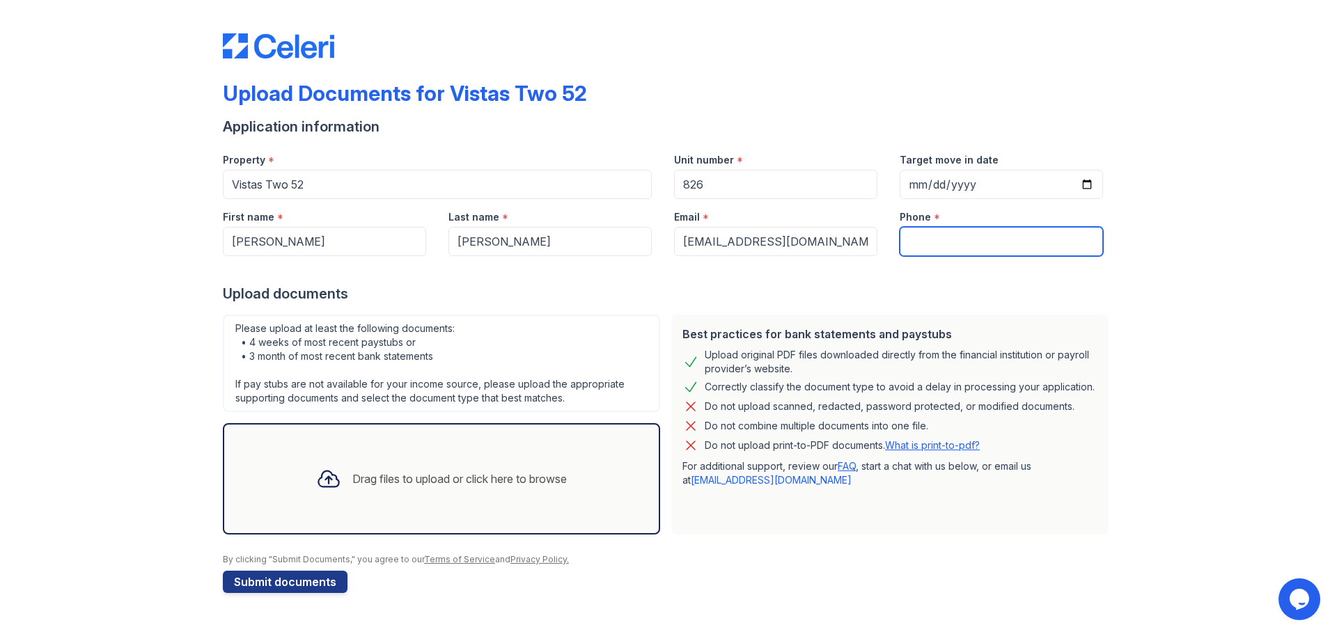
click at [920, 227] on input "Phone" at bounding box center [1001, 241] width 203 height 29
type input "21088066880"
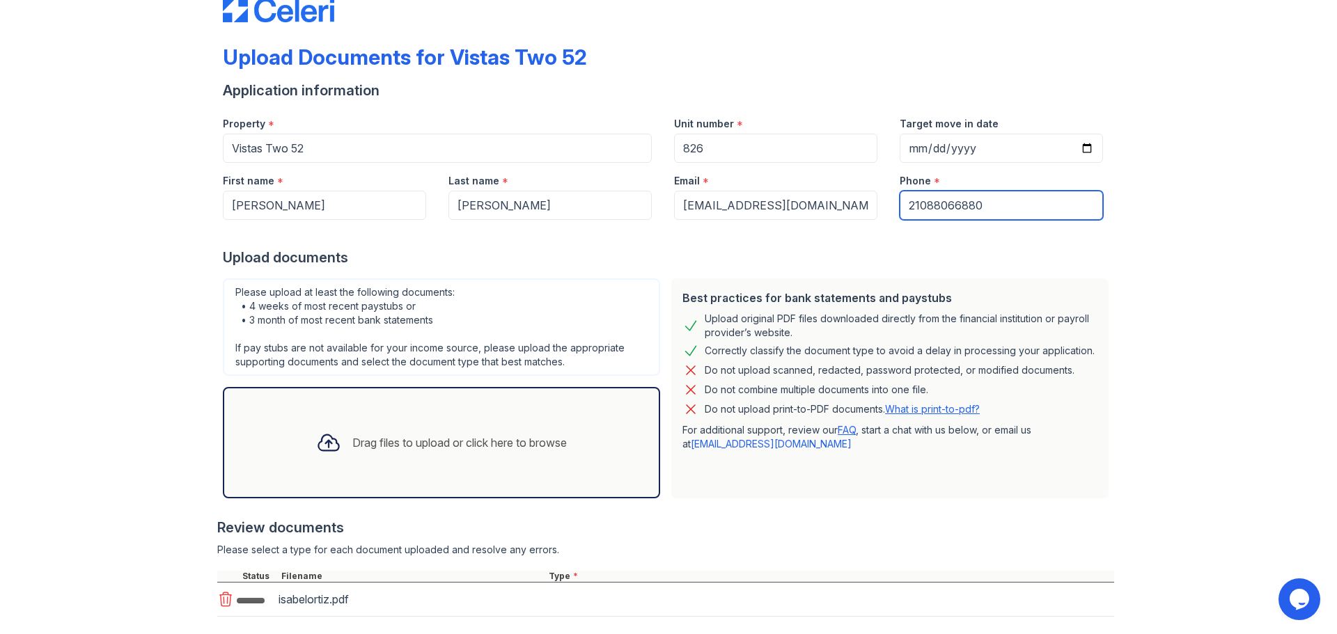
scroll to position [67, 0]
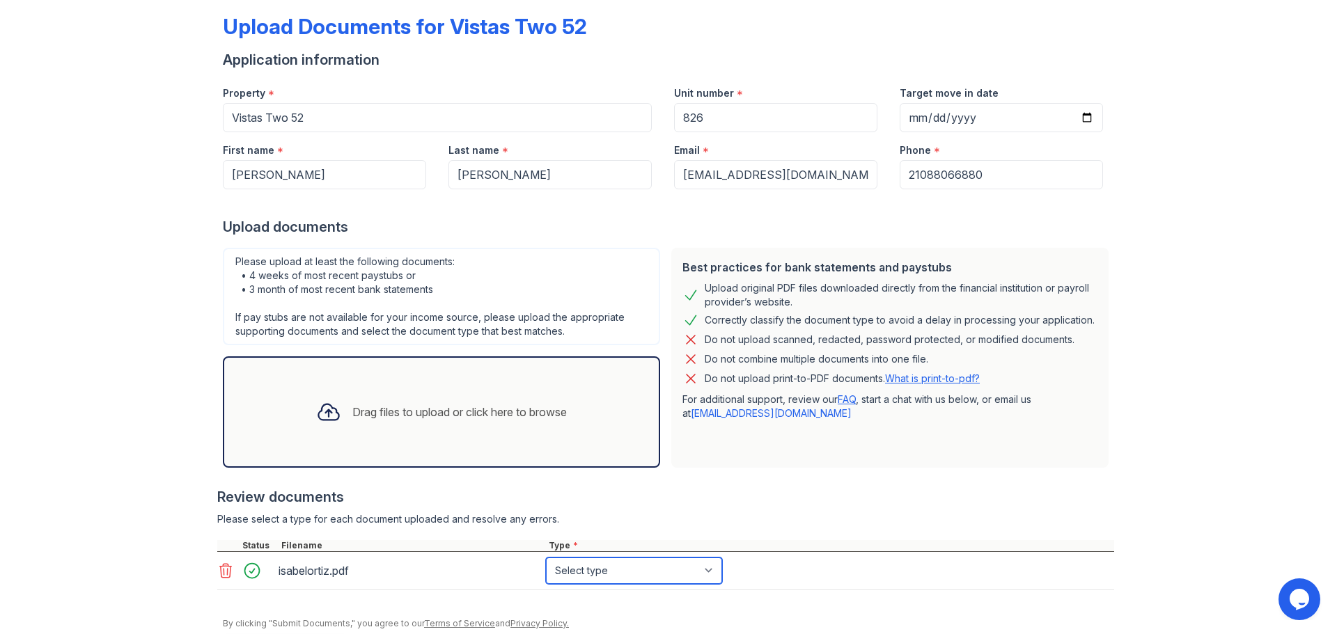
click at [645, 558] on select "Select type Paystub Bank Statement Offer Letter Tax Documents Benefit Award Let…" at bounding box center [634, 571] width 176 height 26
select select "paystub"
click at [546, 558] on select "Select type Paystub Bank Statement Offer Letter Tax Documents Benefit Award Let…" at bounding box center [634, 571] width 176 height 26
click at [313, 613] on div "Upload Documents for Vistas Two 52 Application information Property * Vistas Tw…" at bounding box center [668, 301] width 891 height 724
click at [311, 634] on button "Submit documents" at bounding box center [285, 646] width 125 height 22
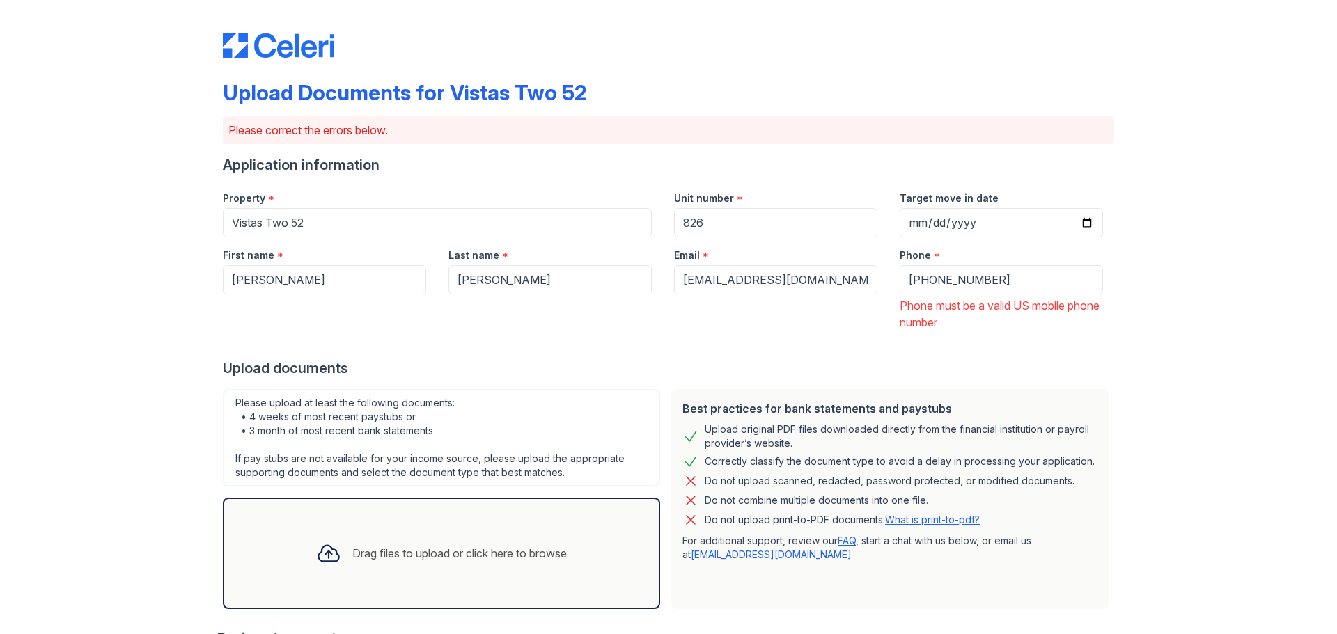
scroll to position [0, 0]
click at [996, 266] on input "+21088066880" at bounding box center [1001, 280] width 203 height 29
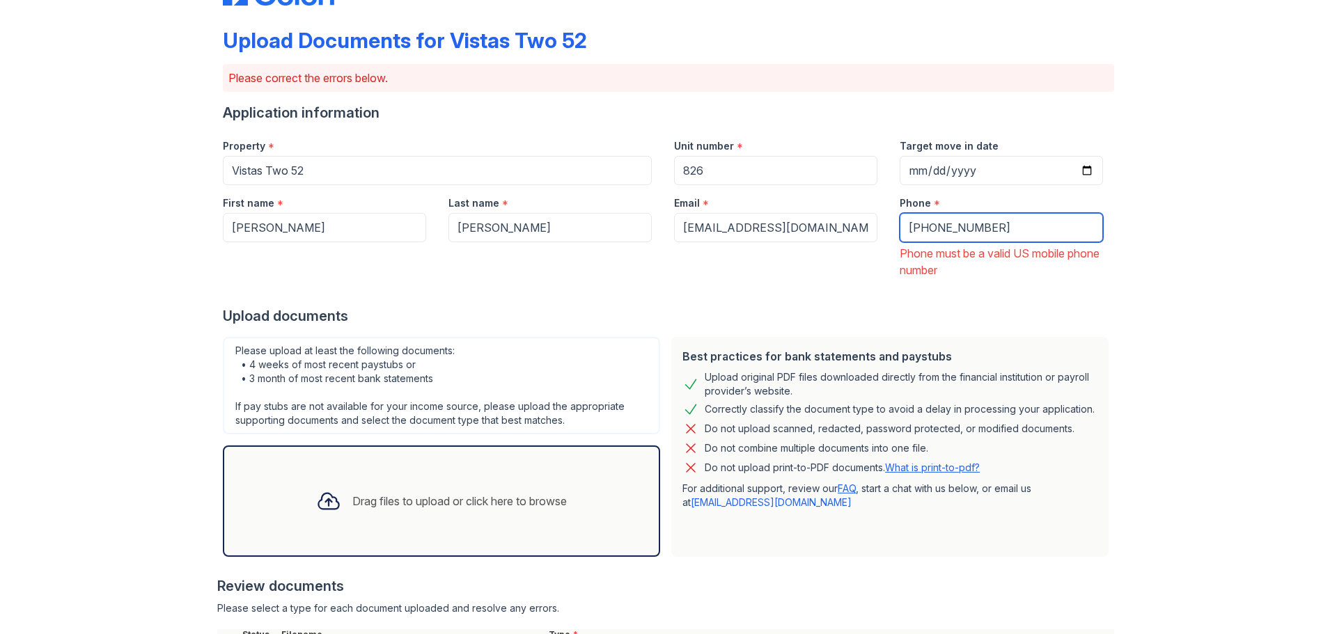
scroll to position [190, 0]
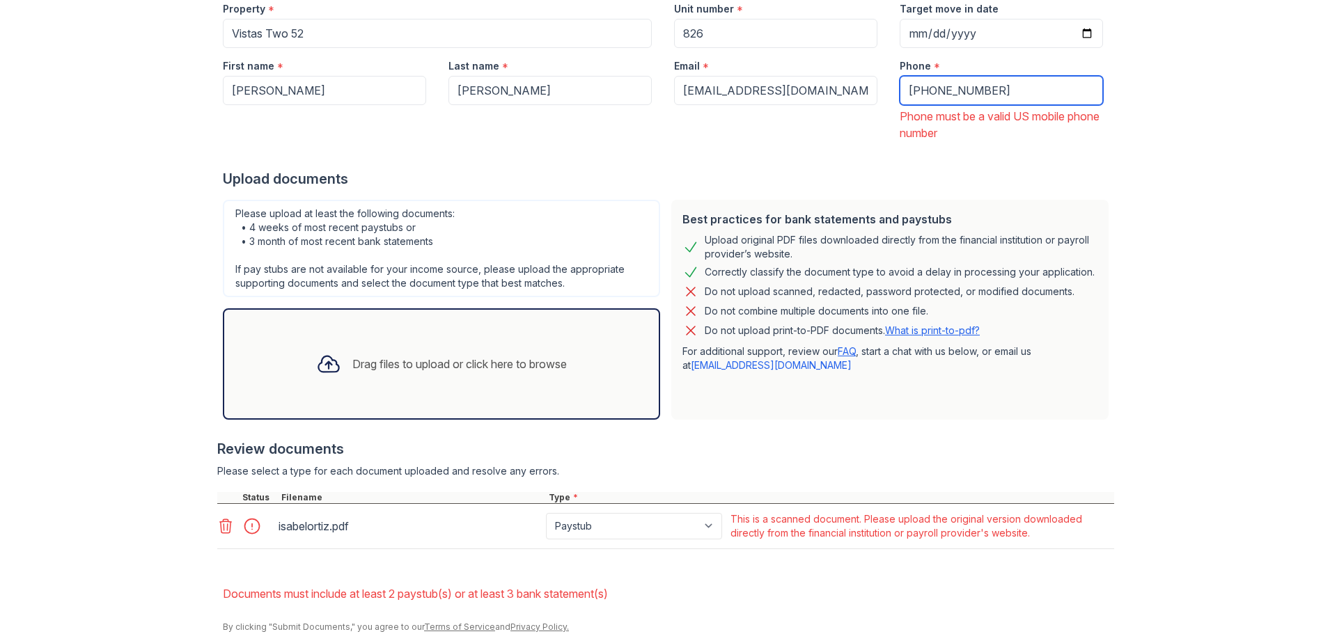
type input "+2108066880"
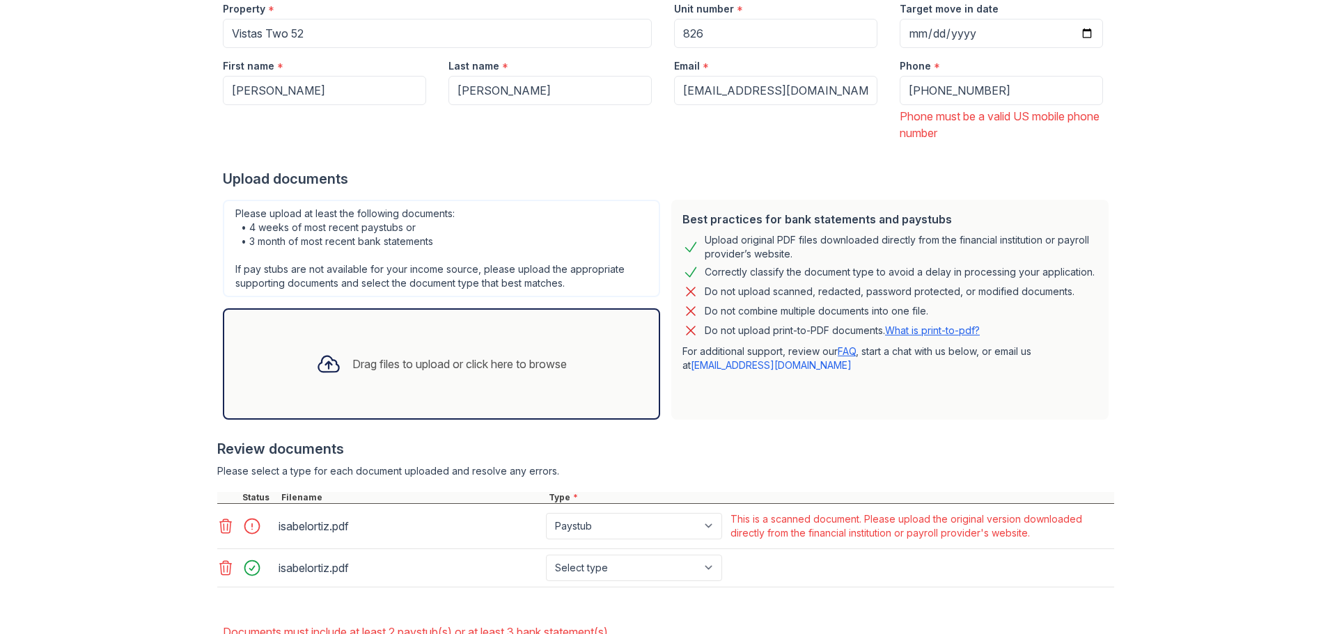
click at [217, 518] on icon at bounding box center [225, 526] width 17 height 17
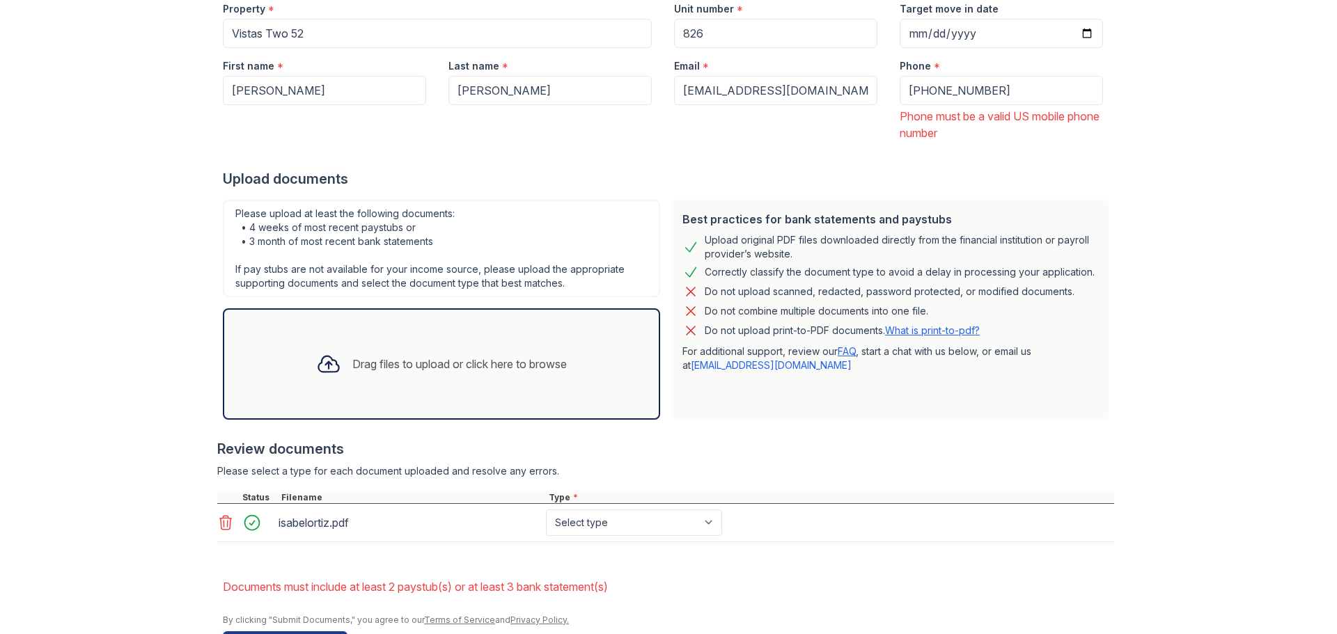
scroll to position [183, 0]
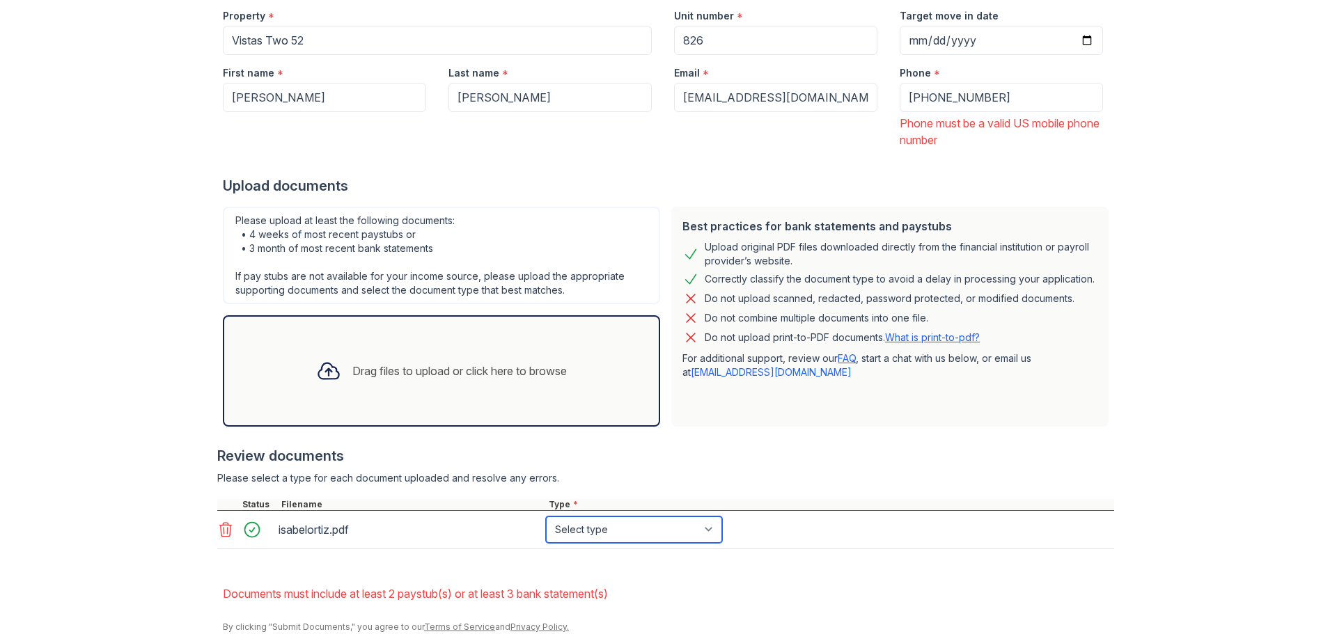
click at [594, 517] on select "Select type Paystub Bank Statement Offer Letter Tax Documents Benefit Award Let…" at bounding box center [634, 530] width 176 height 26
click at [575, 517] on select "Select type Paystub Bank Statement Offer Letter Tax Documents Benefit Award Let…" at bounding box center [634, 530] width 176 height 26
click at [546, 517] on select "Select type Paystub Bank Statement Offer Letter Tax Documents Benefit Award Let…" at bounding box center [634, 530] width 176 height 26
click at [641, 517] on select "Select type Paystub Bank Statement Offer Letter Tax Documents Benefit Award Let…" at bounding box center [634, 530] width 176 height 26
select select "paystub"
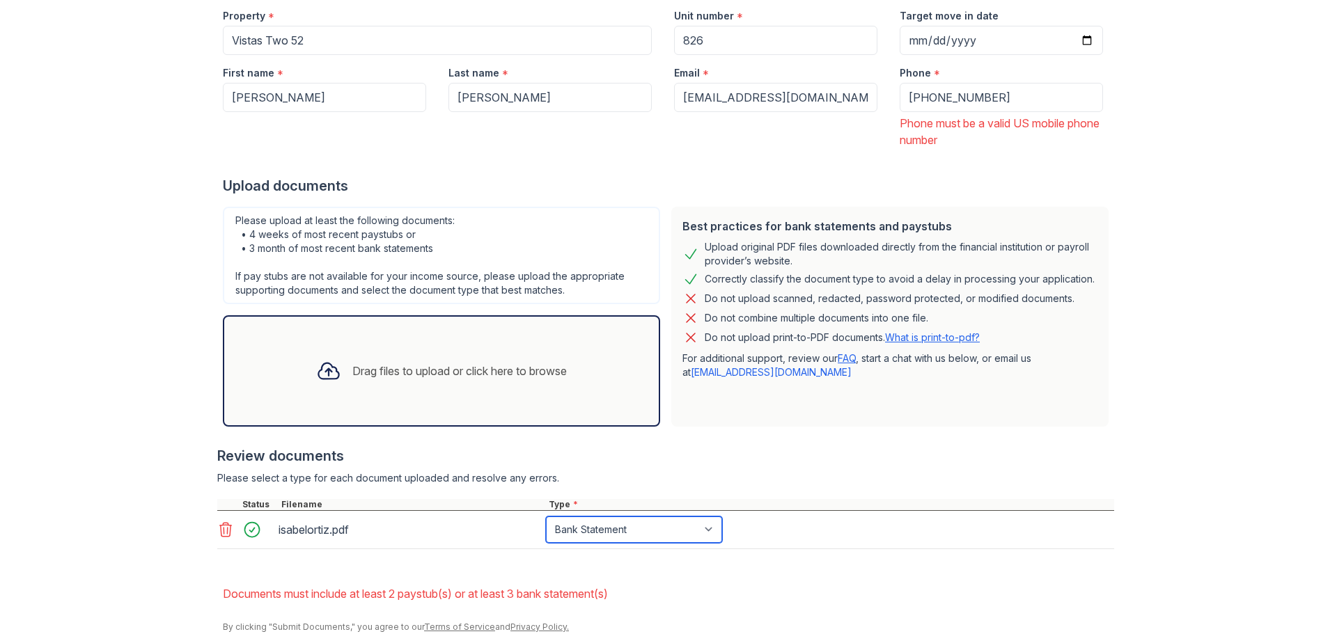
click at [546, 517] on select "Select type Paystub Bank Statement Offer Letter Tax Documents Benefit Award Let…" at bounding box center [634, 530] width 176 height 26
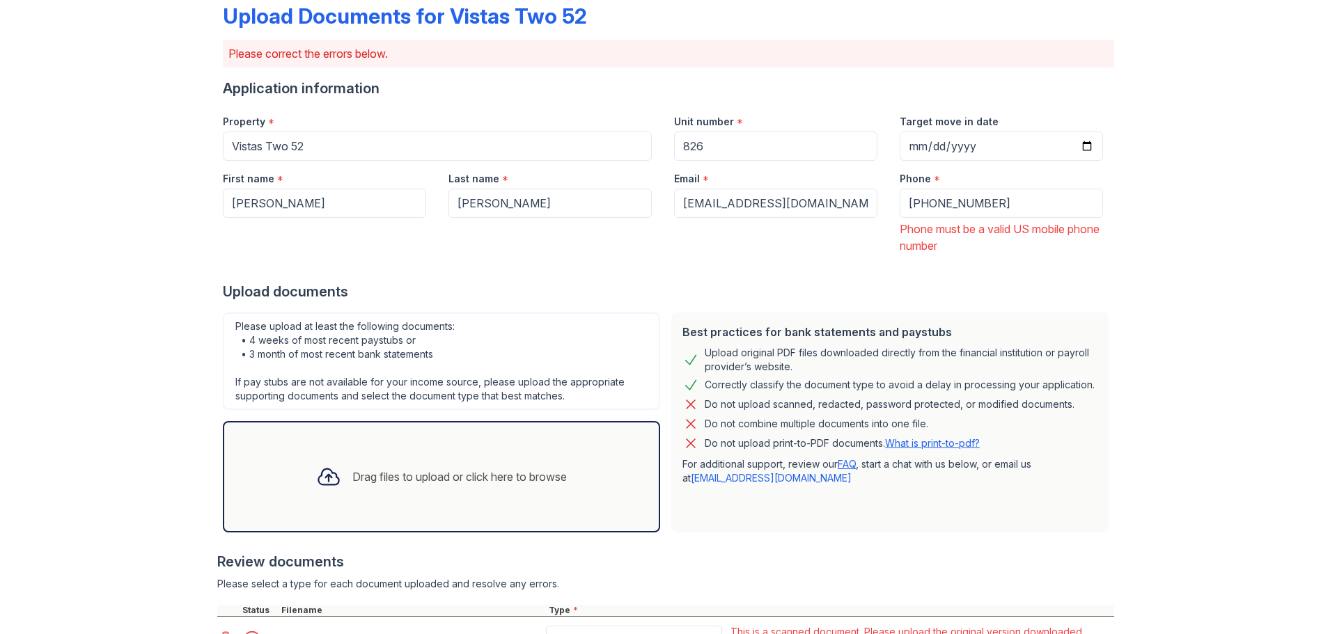
scroll to position [190, 0]
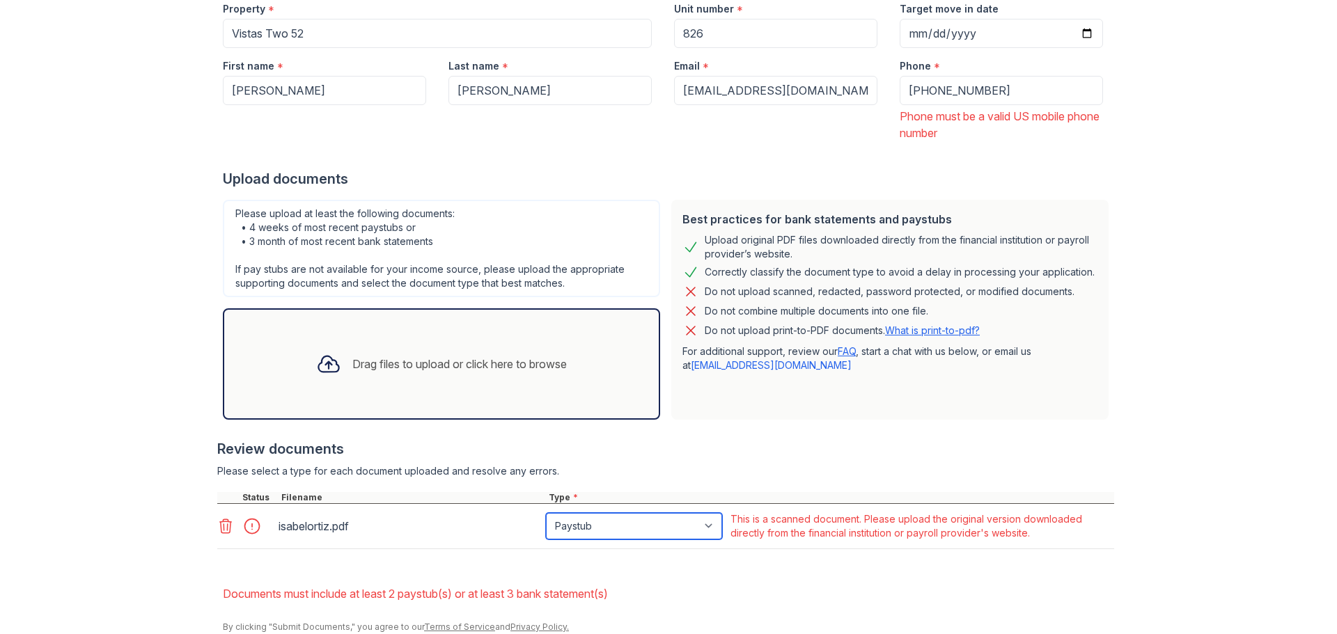
click at [597, 513] on select "Paystub Bank Statement Offer Letter Tax Documents Benefit Award Letter Investme…" at bounding box center [634, 526] width 176 height 26
select select "bank_statement"
click at [546, 513] on select "Paystub Bank Statement Offer Letter Tax Documents Benefit Award Letter Investme…" at bounding box center [634, 526] width 176 height 26
click at [272, 609] on div "Upload Documents for Vistas Two 52 Please correct the errors below. Application…" at bounding box center [668, 241] width 891 height 851
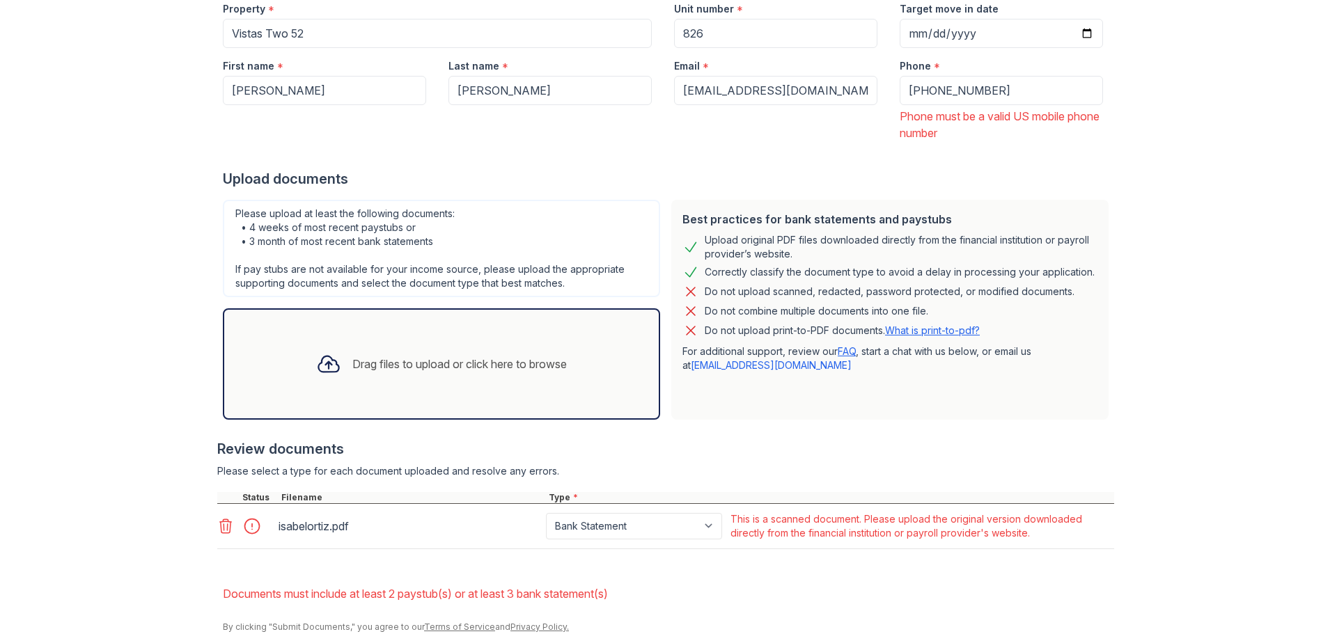
click at [221, 519] on icon at bounding box center [226, 526] width 12 height 14
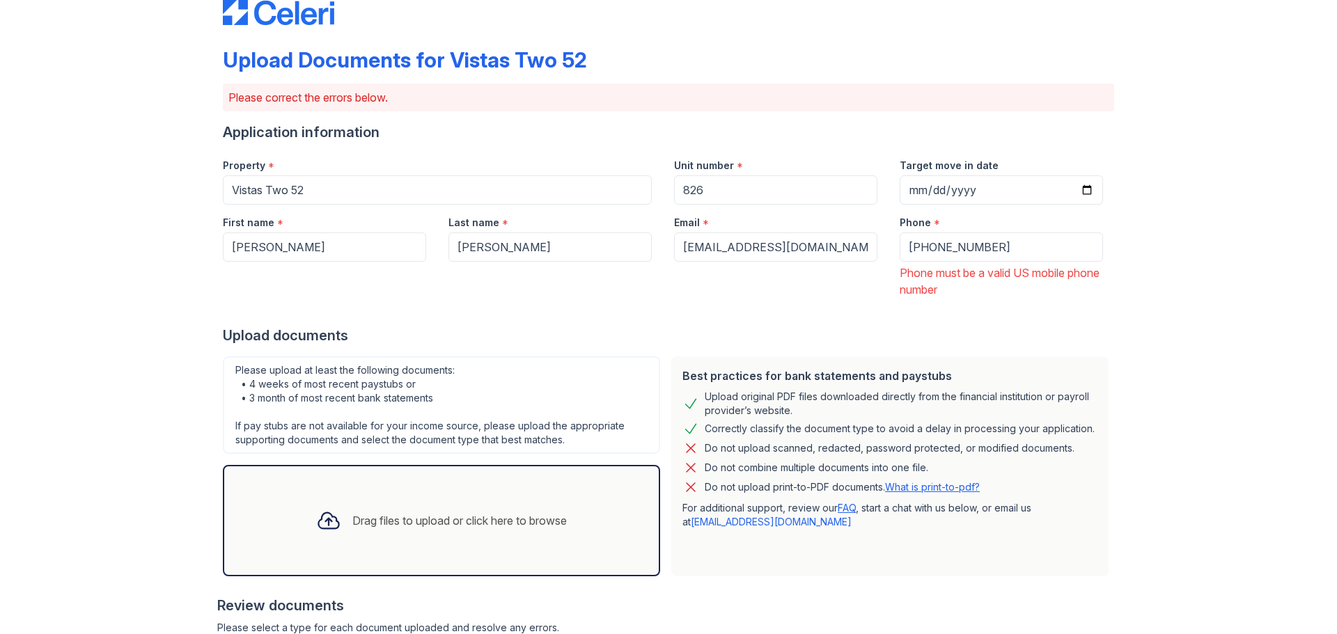
scroll to position [8, 0]
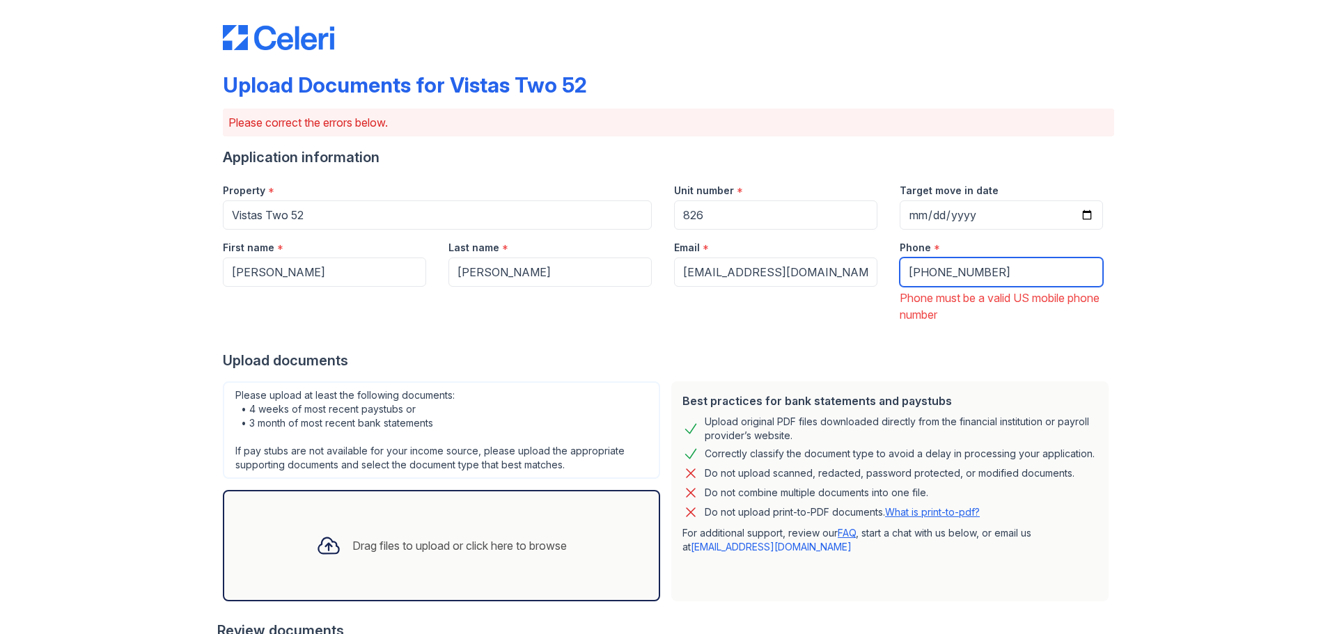
click at [987, 258] on input "+2108066880" at bounding box center [1001, 272] width 203 height 29
type input "+2108066880"
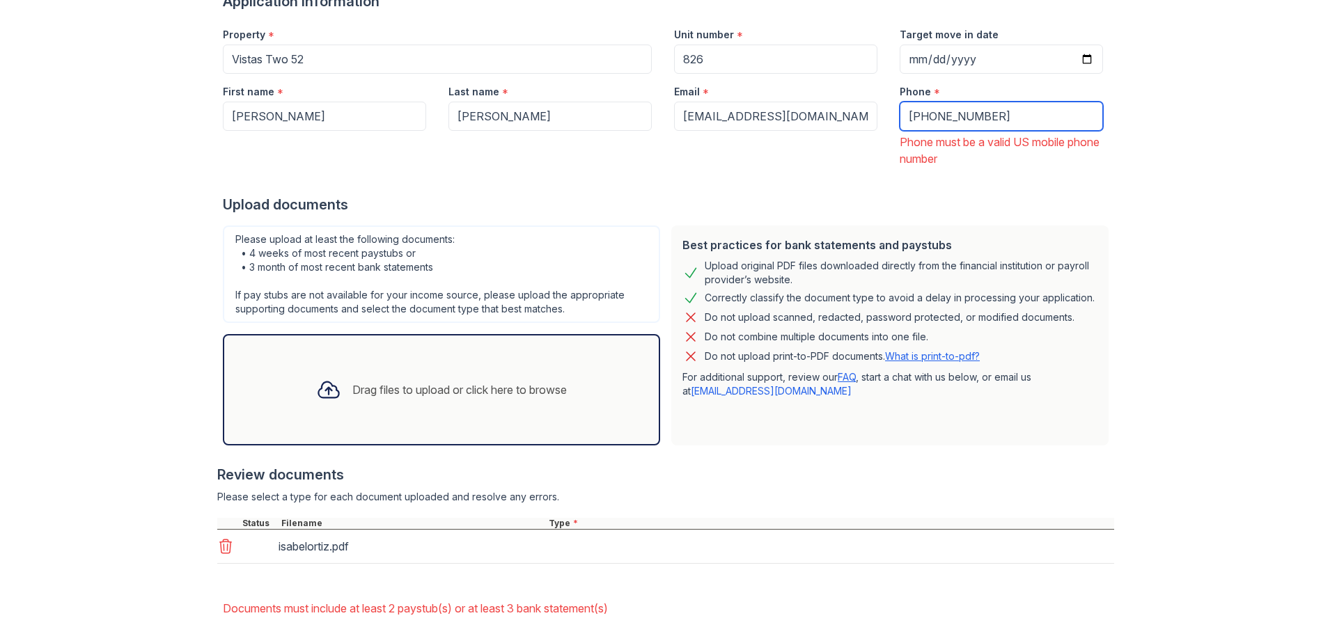
scroll to position [180, 0]
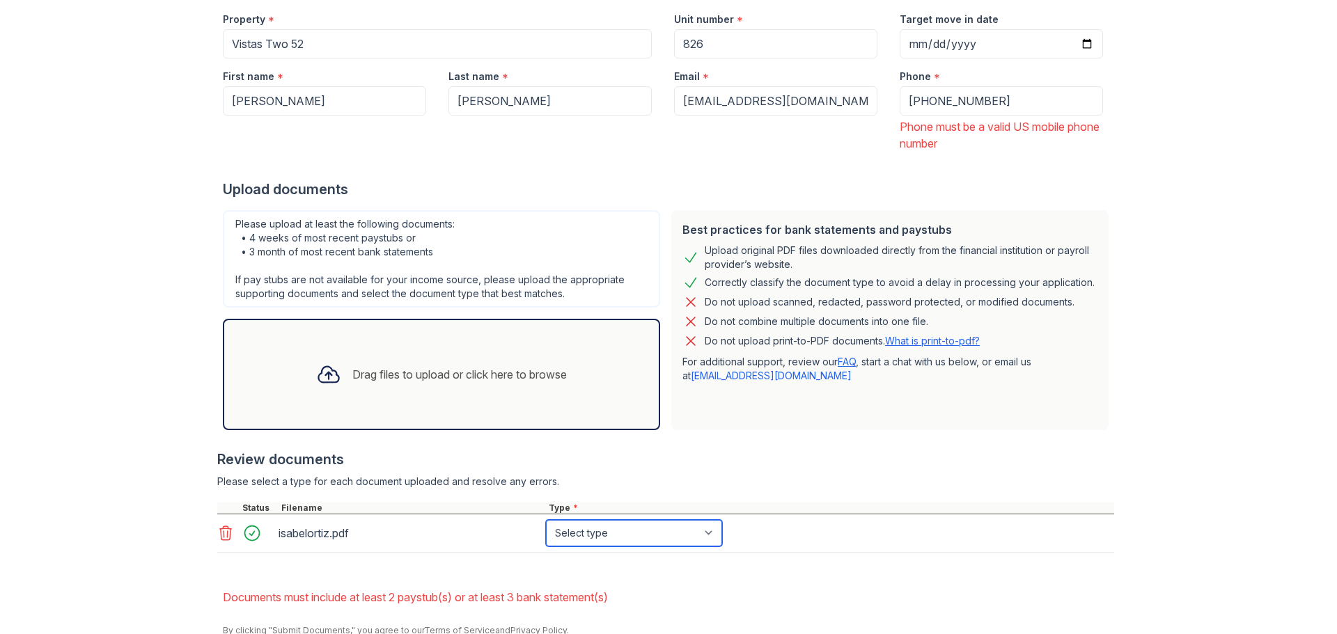
click at [570, 520] on select "Select type Paystub Bank Statement Offer Letter Tax Documents Benefit Award Let…" at bounding box center [634, 533] width 176 height 26
click at [546, 520] on select "Select type Paystub Bank Statement Offer Letter Tax Documents Benefit Award Let…" at bounding box center [634, 533] width 176 height 26
click at [646, 520] on select "Select type Paystub Bank Statement Offer Letter Tax Documents Benefit Award Let…" at bounding box center [634, 533] width 176 height 26
select select "paystub"
click at [546, 520] on select "Select type Paystub Bank Statement Offer Letter Tax Documents Benefit Award Let…" at bounding box center [634, 533] width 176 height 26
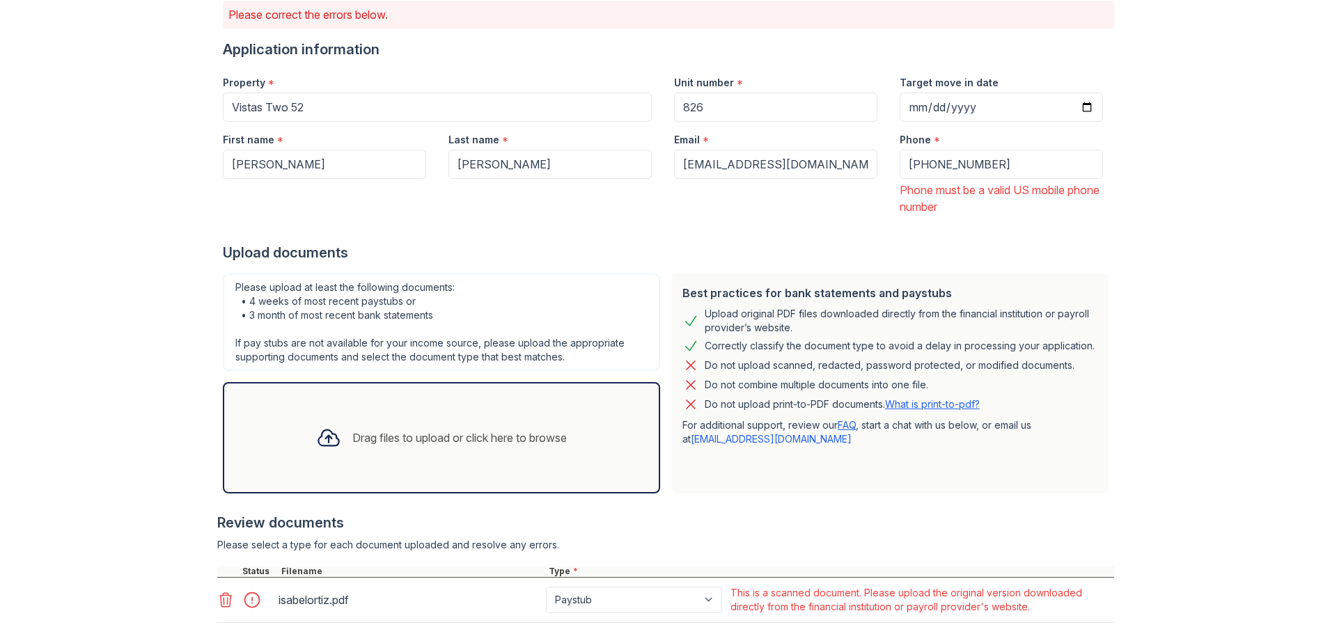
scroll to position [0, 0]
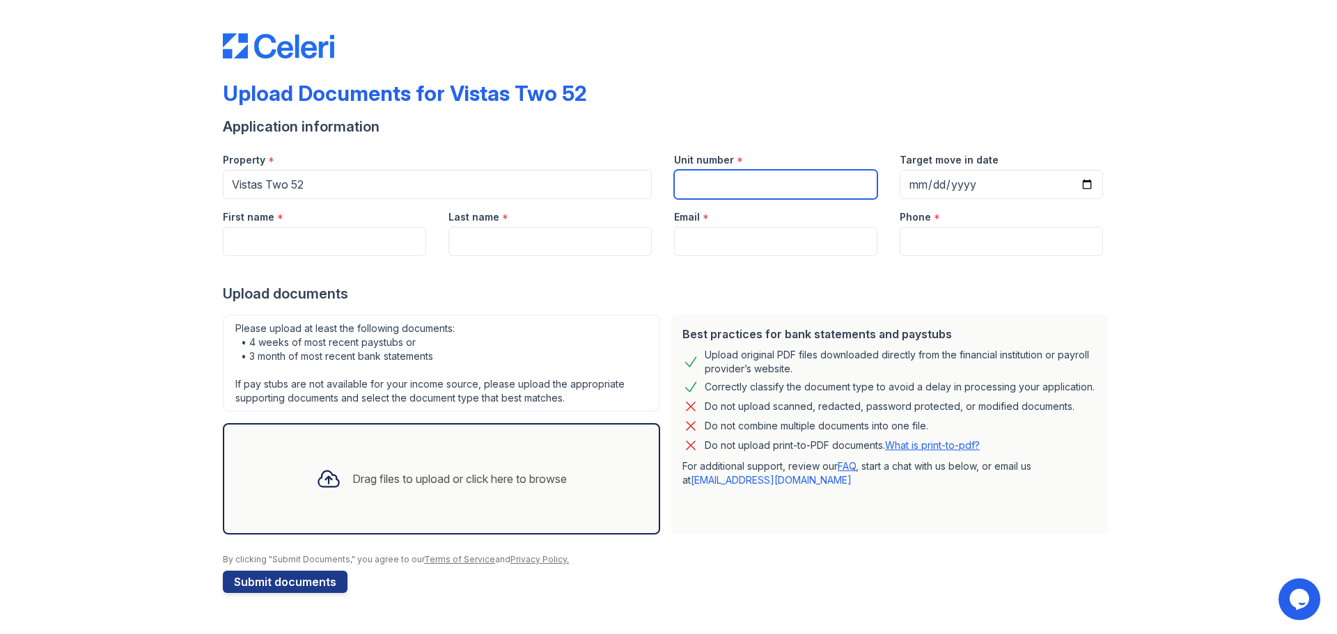
click at [733, 180] on input "Unit number" at bounding box center [775, 184] width 203 height 29
type input "826"
click at [223, 571] on button "Submit documents" at bounding box center [285, 582] width 125 height 22
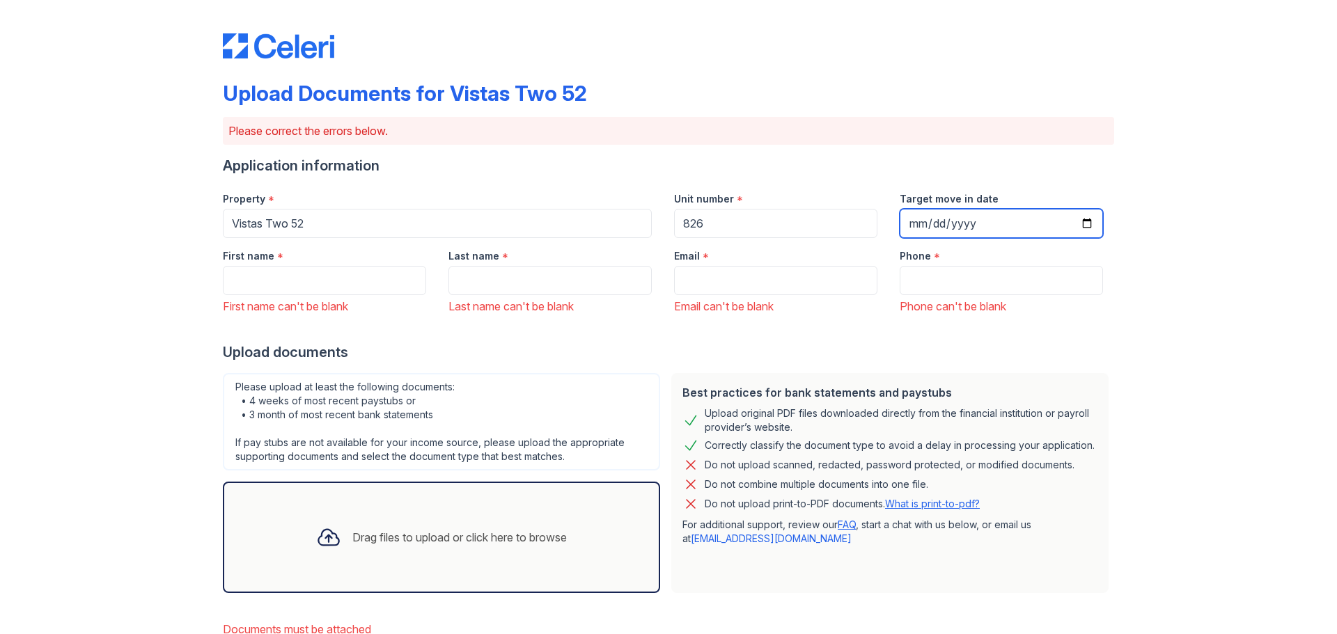
click at [1092, 209] on input "Target move in date" at bounding box center [1001, 223] width 203 height 29
click at [1085, 212] on input "Target move in date" at bounding box center [1001, 223] width 203 height 29
type input "[DATE]"
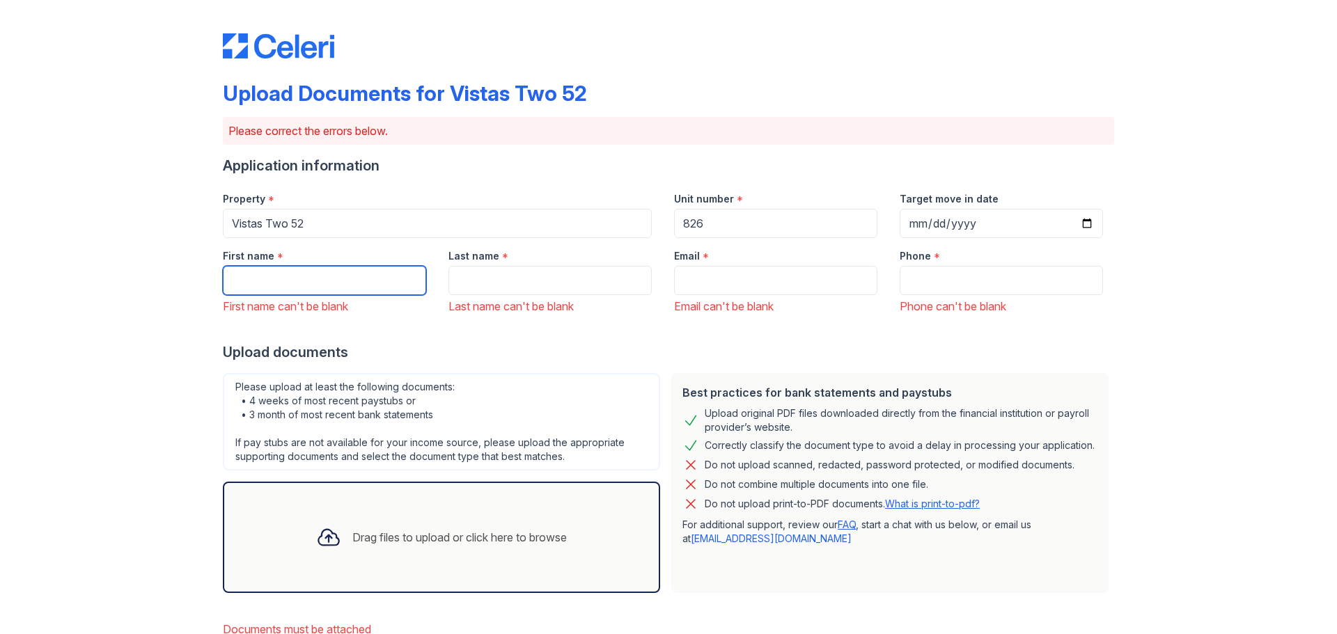
click at [355, 266] on input "First name" at bounding box center [324, 280] width 203 height 29
type input "ISABEL"
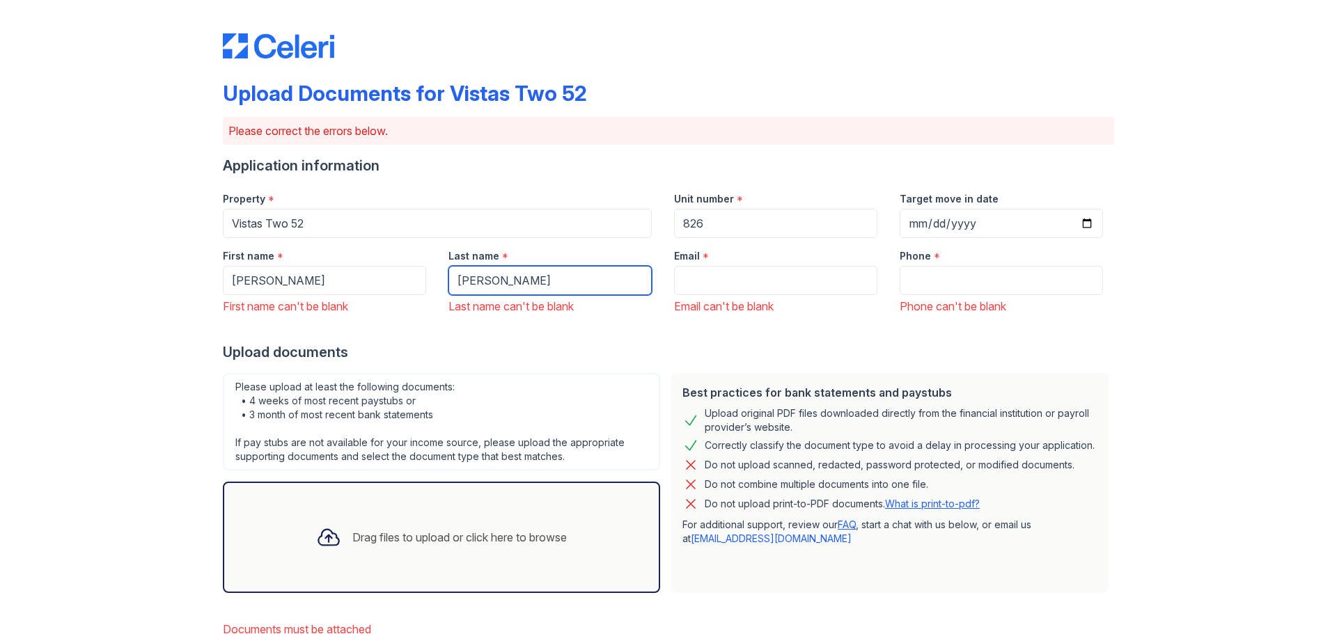
type input "ORTIZ"
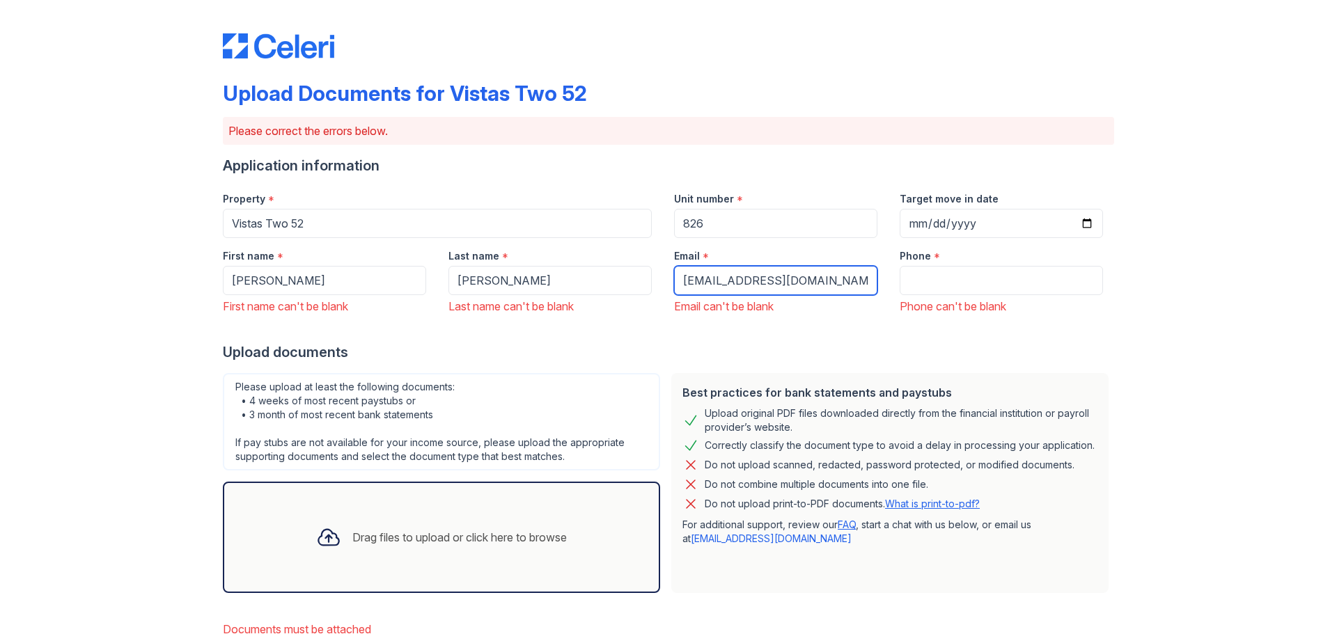
type input "[EMAIL_ADDRESS][DOMAIN_NAME]"
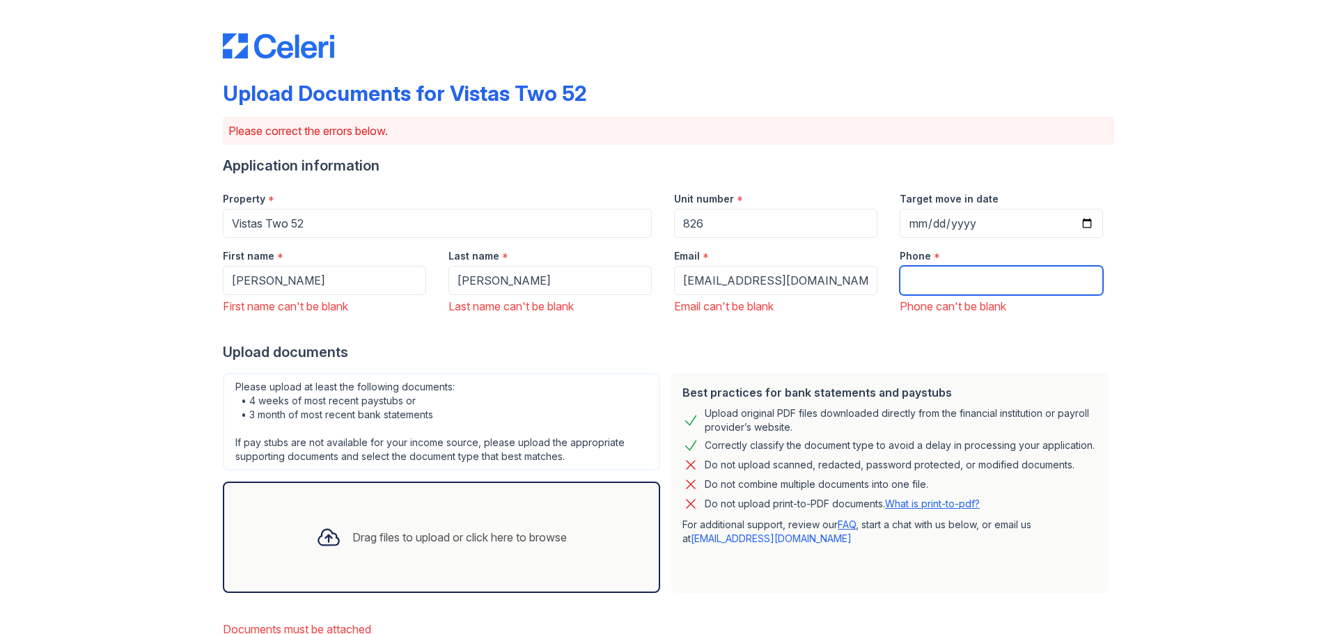
click at [988, 267] on input "Phone" at bounding box center [1001, 280] width 203 height 29
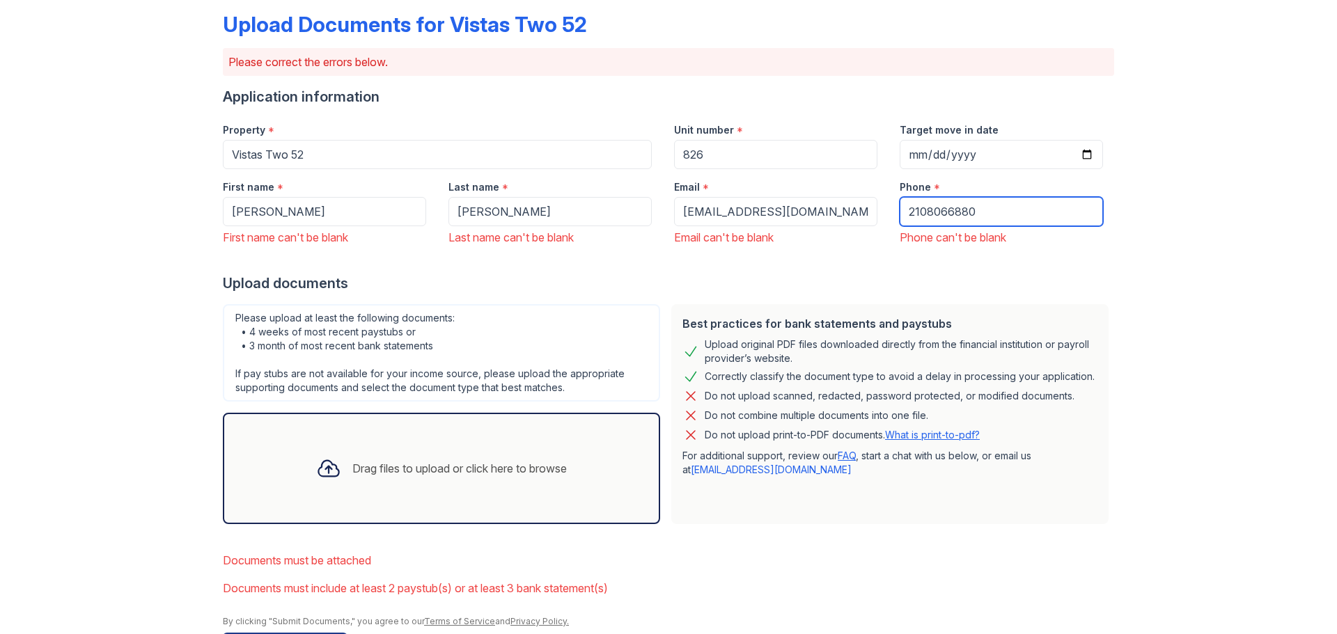
scroll to position [71, 0]
type input "2108066880"
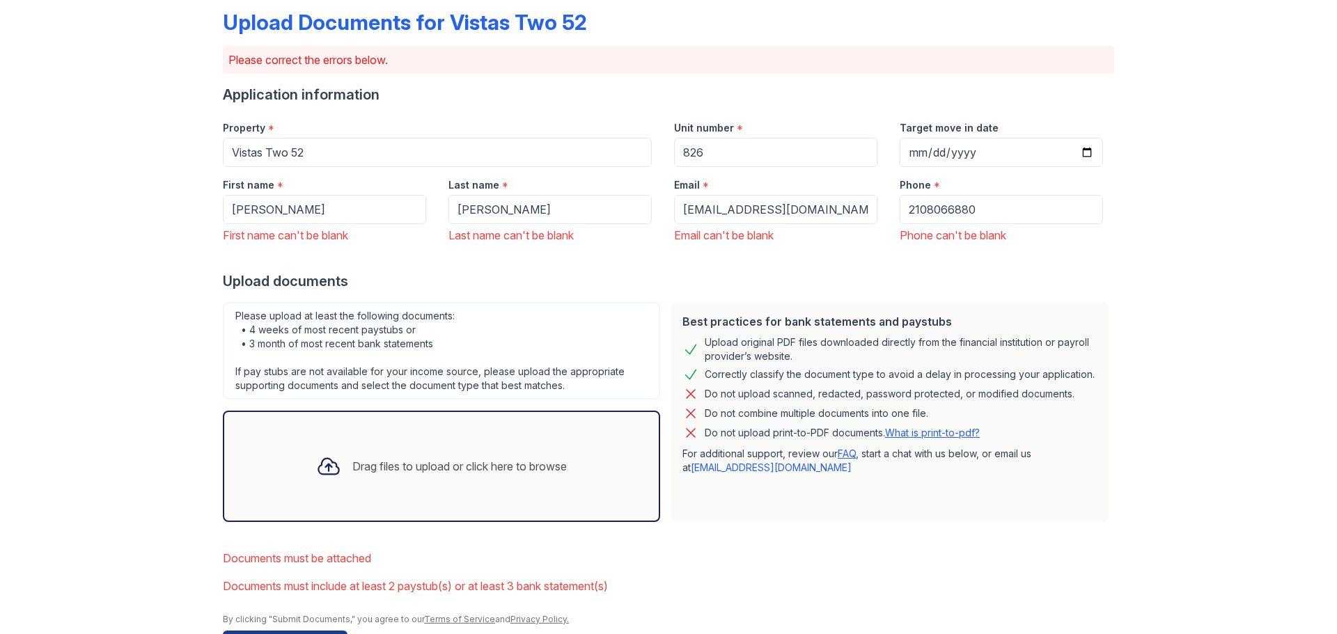
click at [340, 448] on div at bounding box center [329, 466] width 36 height 36
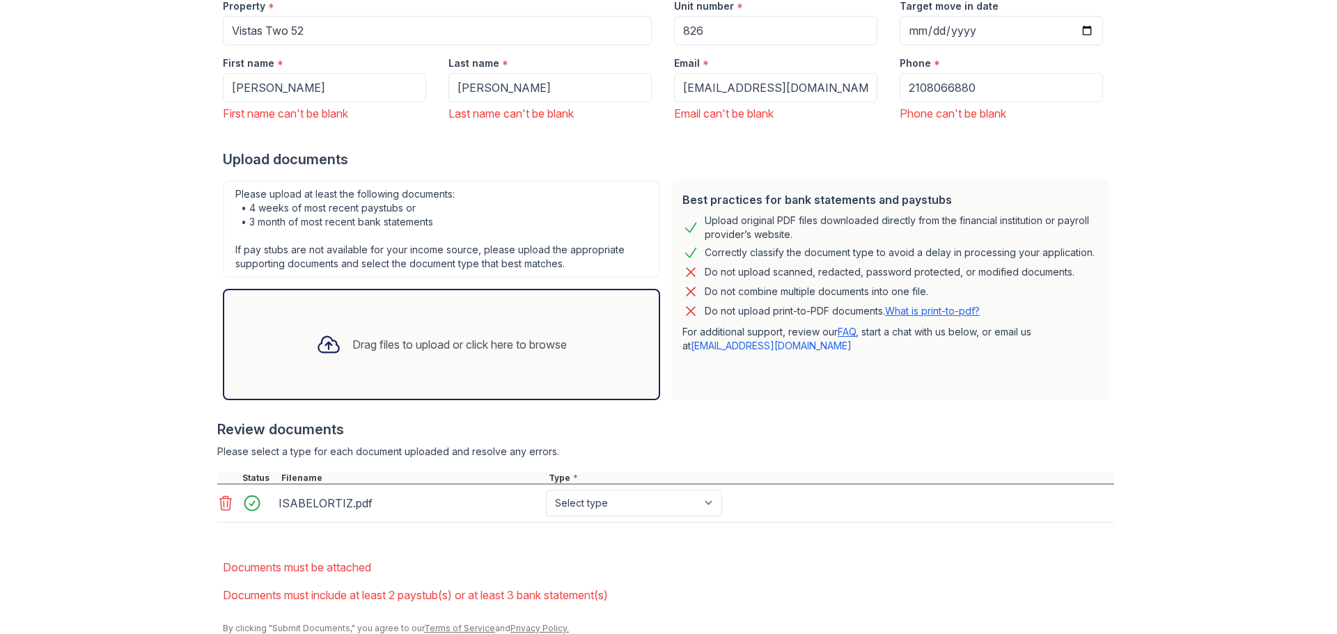
scroll to position [194, 0]
click at [588, 489] on select "Select type Paystub Bank Statement Offer Letter Tax Documents Benefit Award Let…" at bounding box center [634, 502] width 176 height 26
click at [546, 489] on select "Select type Paystub Bank Statement Offer Letter Tax Documents Benefit Award Let…" at bounding box center [634, 502] width 176 height 26
click at [580, 484] on div "ISABELORTIZ.pdf Select type Paystub Bank Statement Offer Letter Tax Documents B…" at bounding box center [665, 503] width 897 height 38
click at [578, 489] on select "Select type Paystub Bank Statement Offer Letter Tax Documents Benefit Award Let…" at bounding box center [634, 502] width 176 height 26
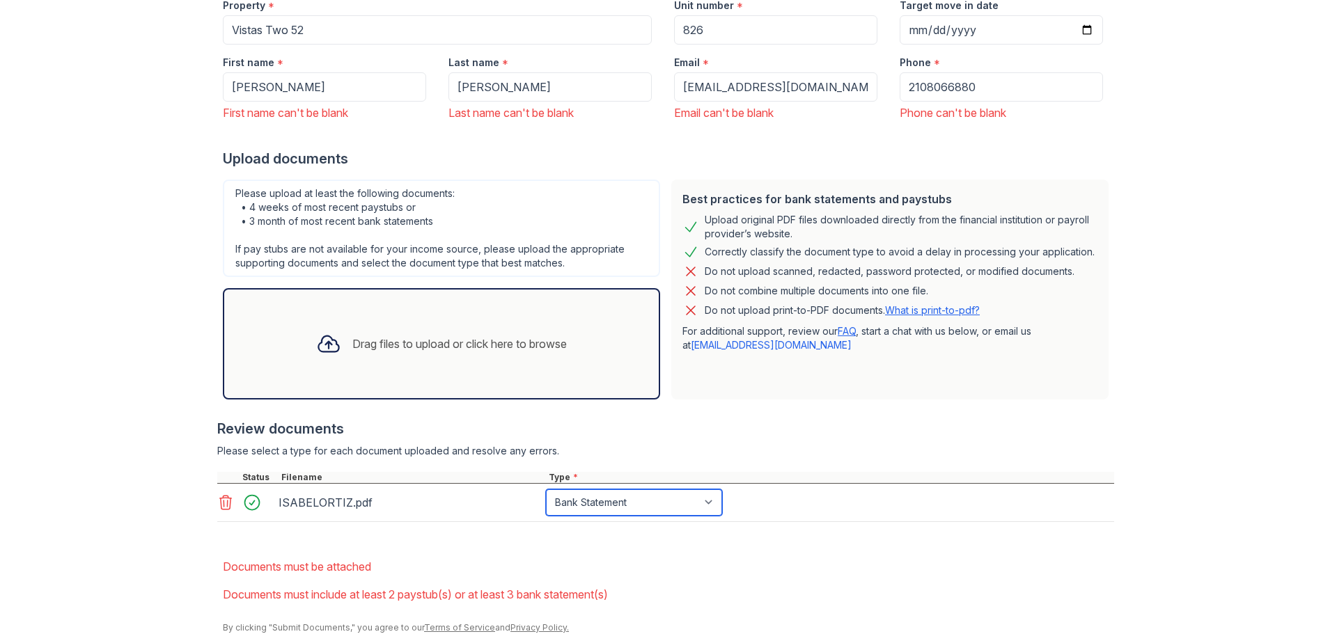
select select "paystub"
click at [546, 489] on select "Select type Paystub Bank Statement Offer Letter Tax Documents Benefit Award Let…" at bounding box center [634, 502] width 176 height 26
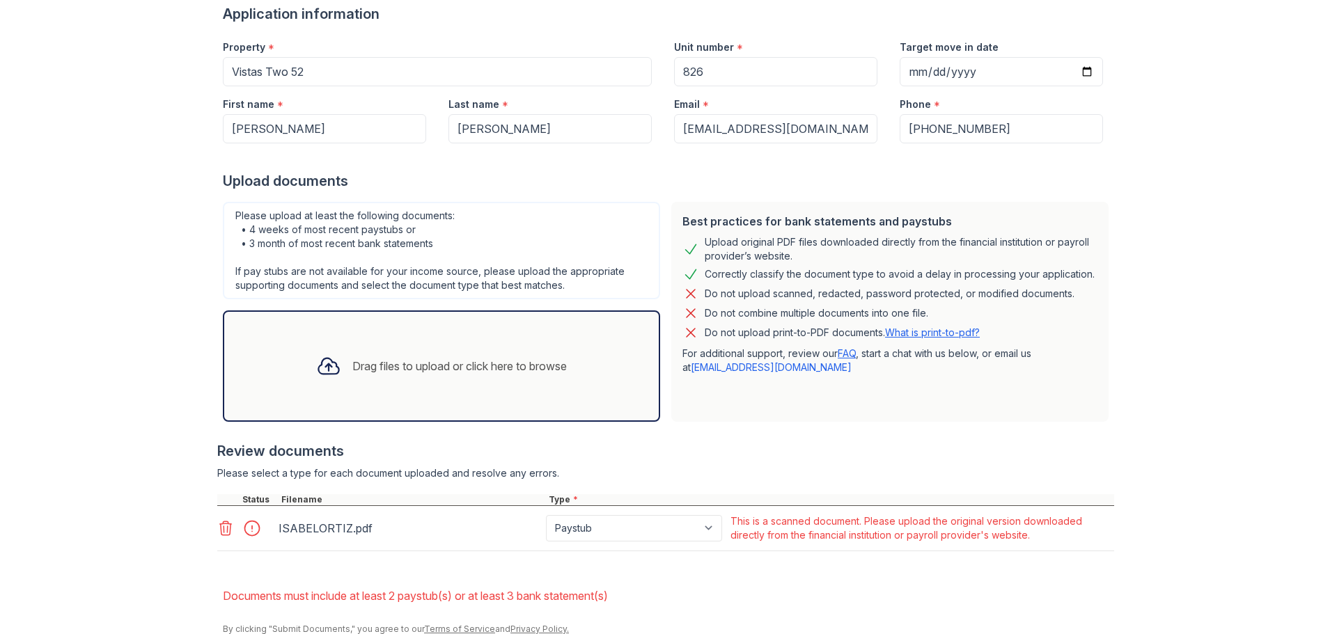
scroll to position [156, 0]
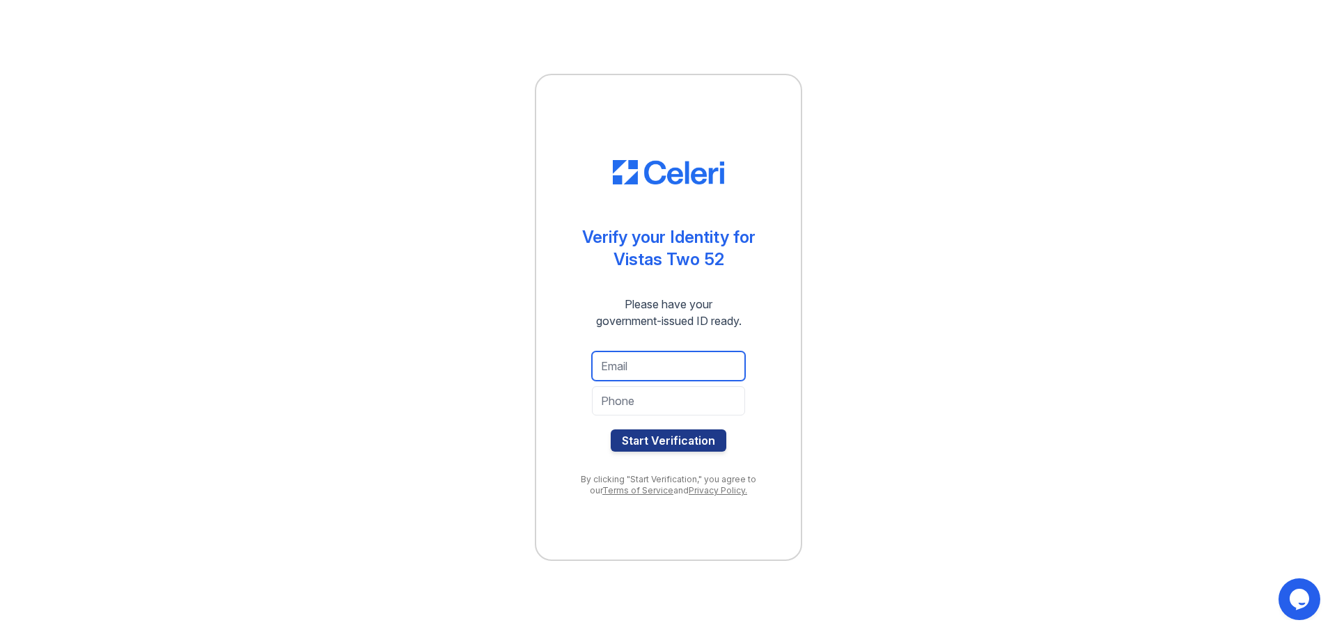
click at [651, 369] on input "email" at bounding box center [668, 366] width 153 height 29
type input "i"
type input "[EMAIL_ADDRESS][DOMAIN_NAME]"
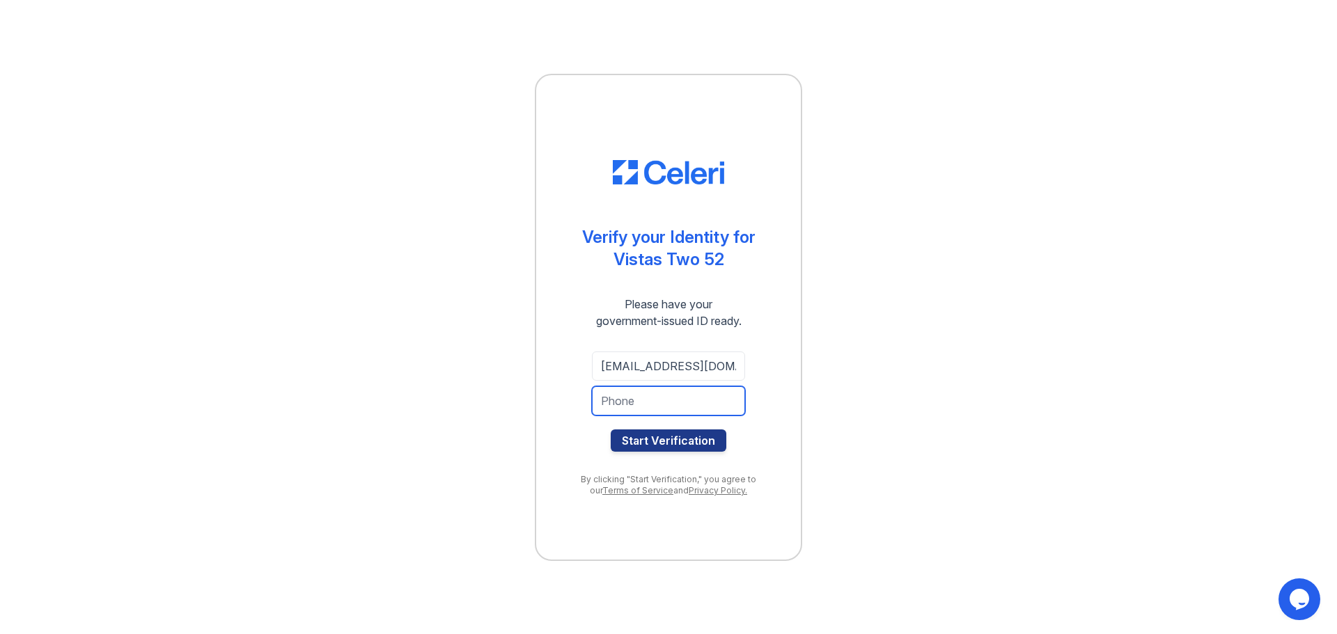
click at [657, 394] on input "tel" at bounding box center [668, 400] width 153 height 29
type input "2108066880"
click at [658, 430] on button "Start Verification" at bounding box center [669, 441] width 116 height 22
